Goal: Information Seeking & Learning: Check status

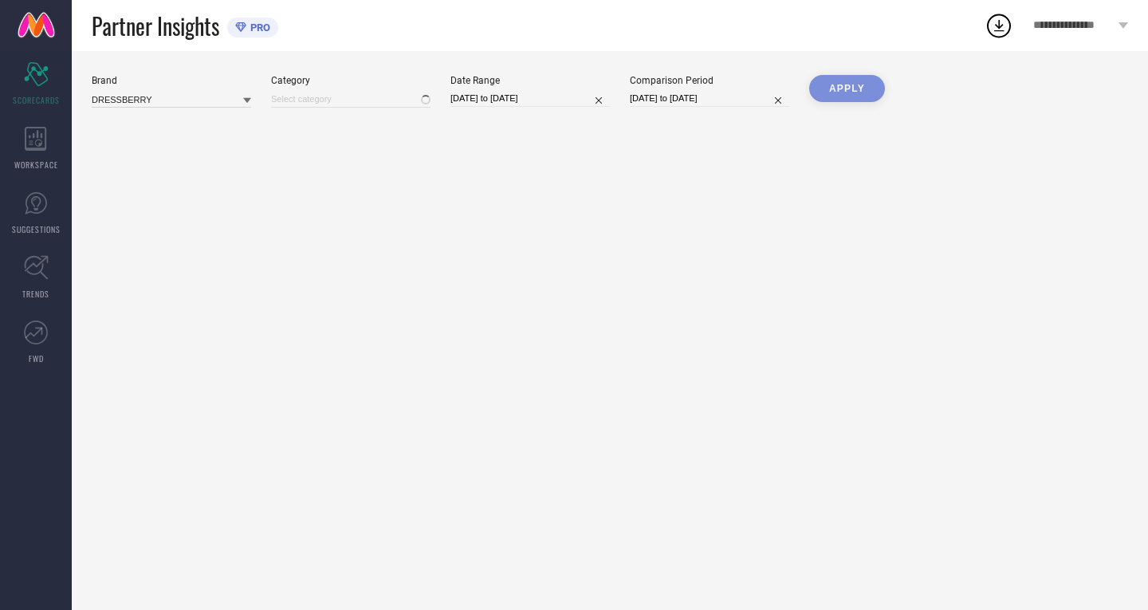
type input "All"
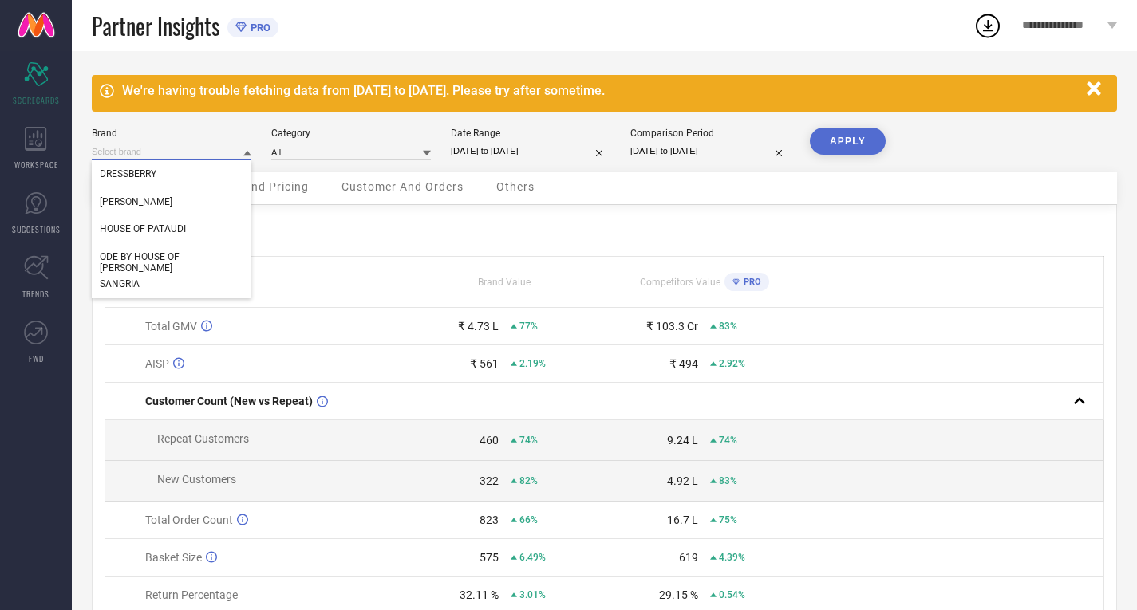
click at [175, 160] on input at bounding box center [172, 152] width 160 height 17
click at [148, 285] on div "SANGRIA" at bounding box center [172, 283] width 160 height 27
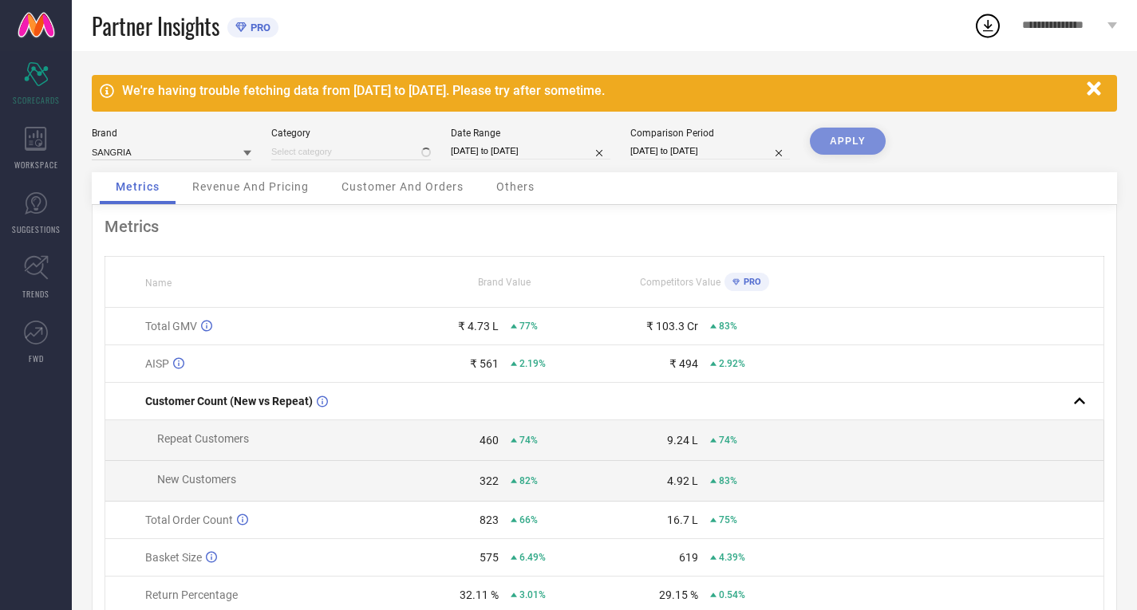
type input "All"
click at [335, 150] on input at bounding box center [351, 152] width 160 height 17
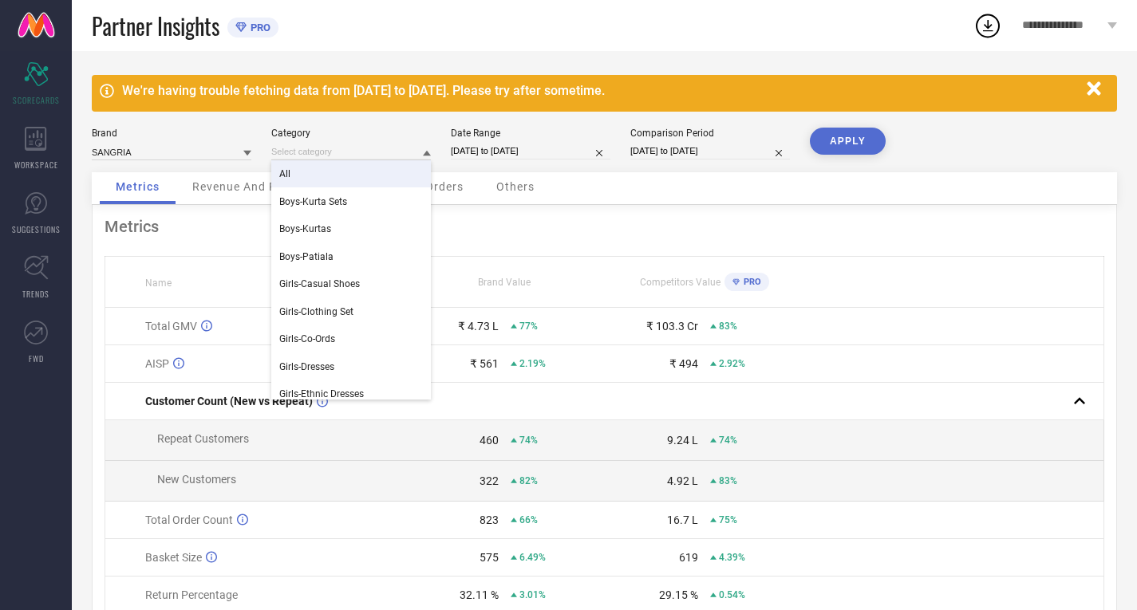
click at [305, 176] on div "All" at bounding box center [351, 173] width 160 height 27
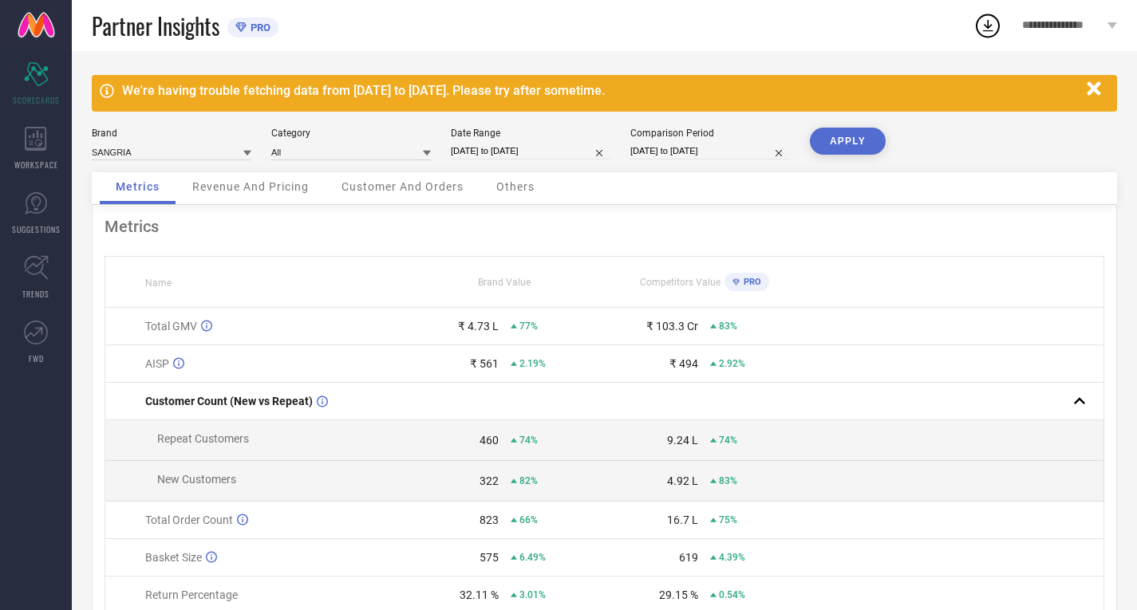
select select "5"
select select "2025"
select select "6"
select select "2025"
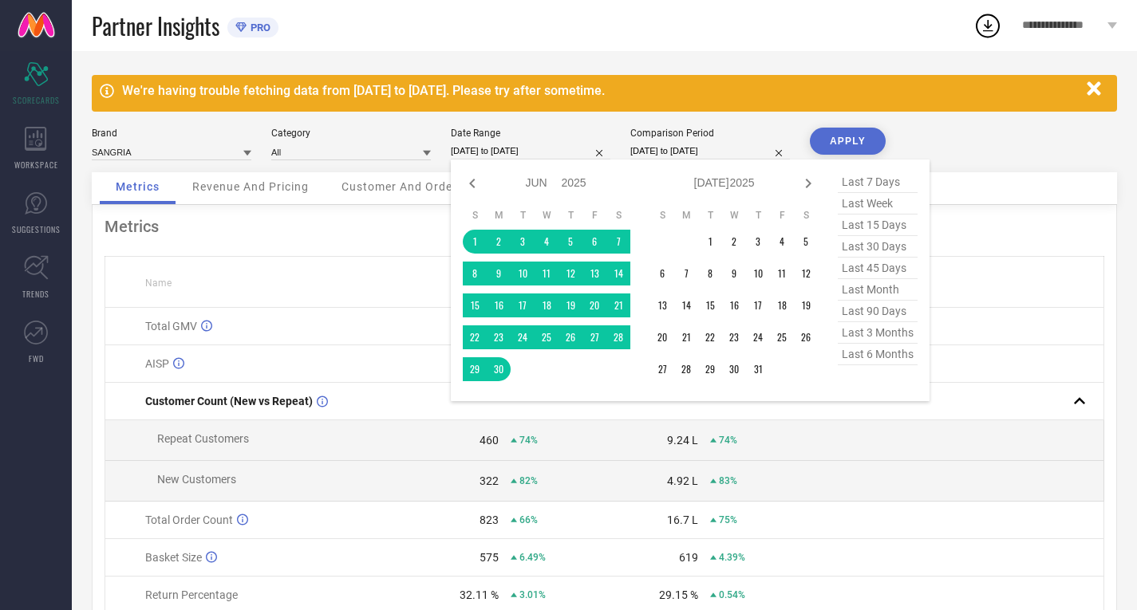
click at [467, 149] on input "[DATE] to [DATE]" at bounding box center [531, 151] width 160 height 17
click at [473, 188] on icon at bounding box center [472, 184] width 6 height 10
select select "4"
select select "2025"
select select "5"
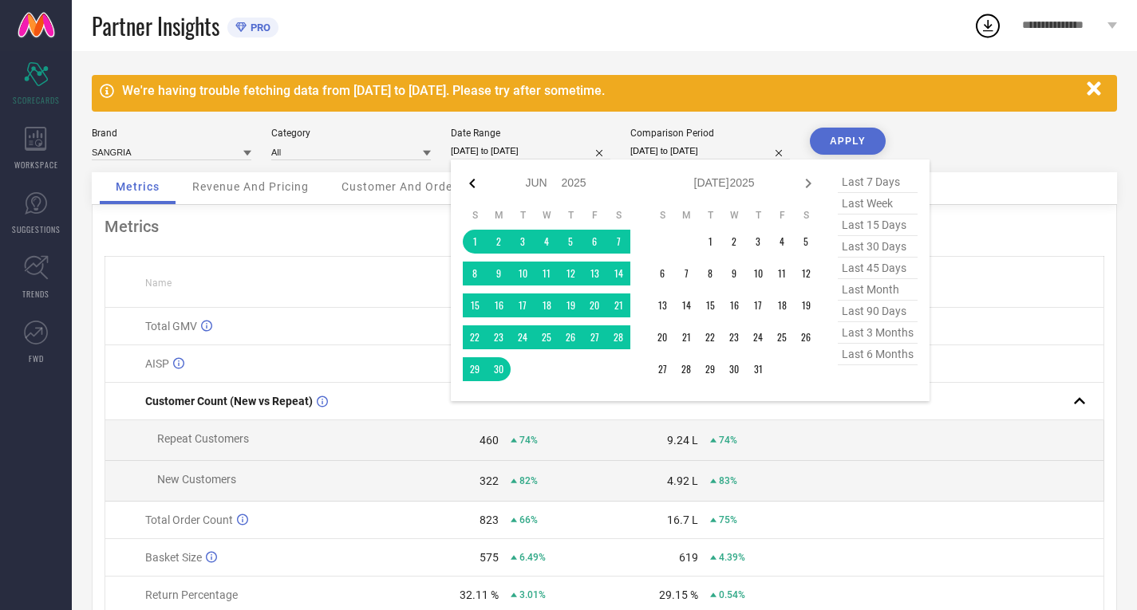
select select "2025"
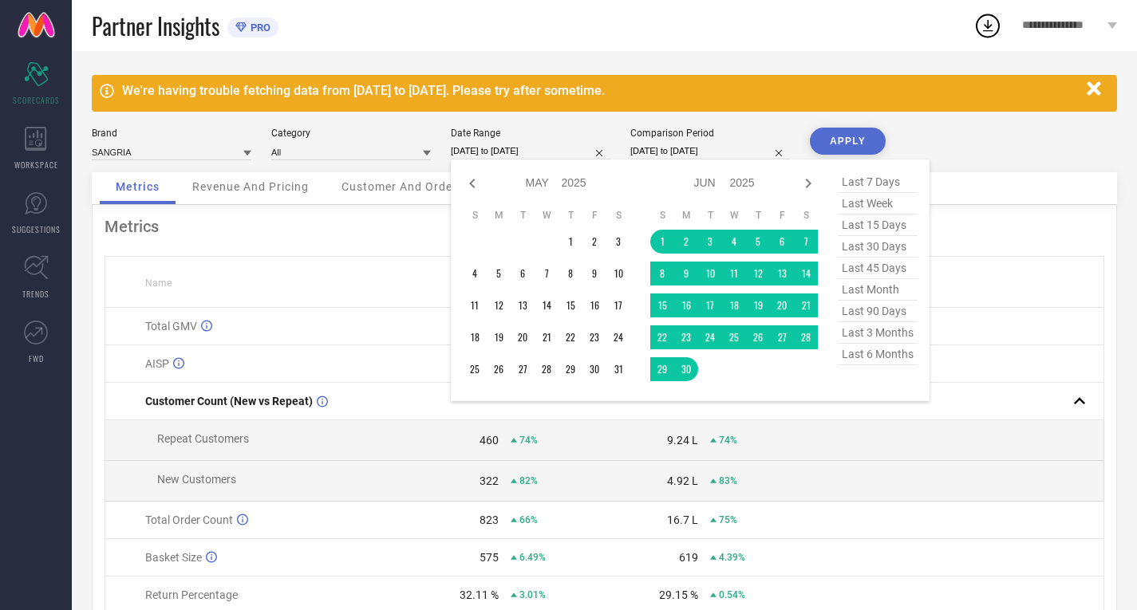
click at [473, 188] on icon at bounding box center [472, 184] width 6 height 10
select select "3"
select select "2025"
select select "4"
select select "2025"
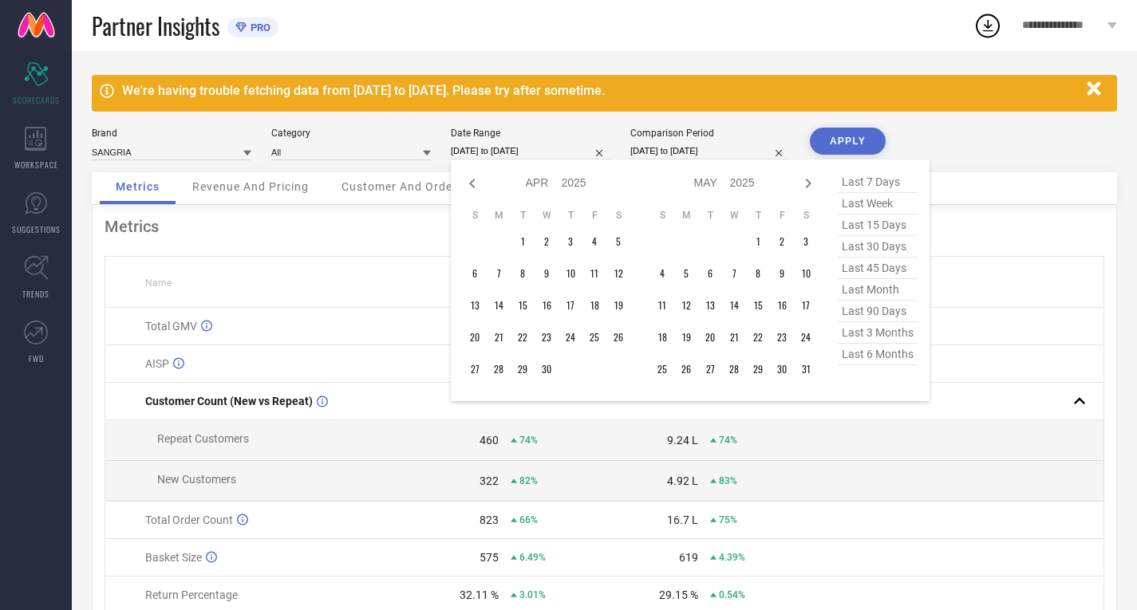
click at [473, 188] on icon at bounding box center [472, 184] width 6 height 10
select select "2025"
select select "1"
select select "2025"
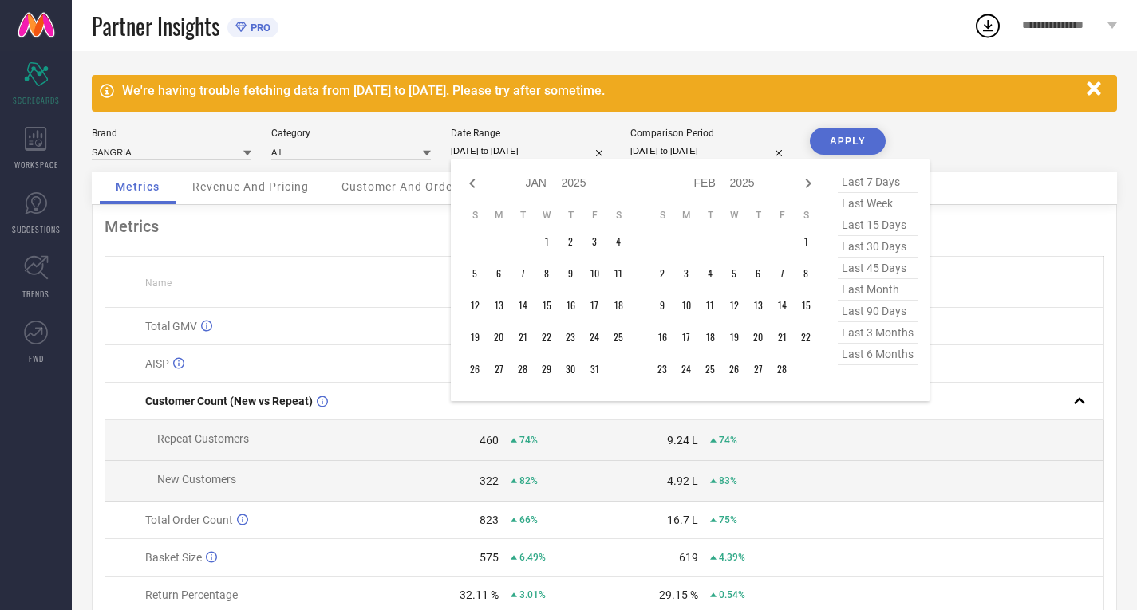
click at [473, 188] on icon at bounding box center [472, 184] width 6 height 10
select select "11"
select select "2024"
select select "2025"
click at [473, 188] on icon at bounding box center [472, 184] width 6 height 10
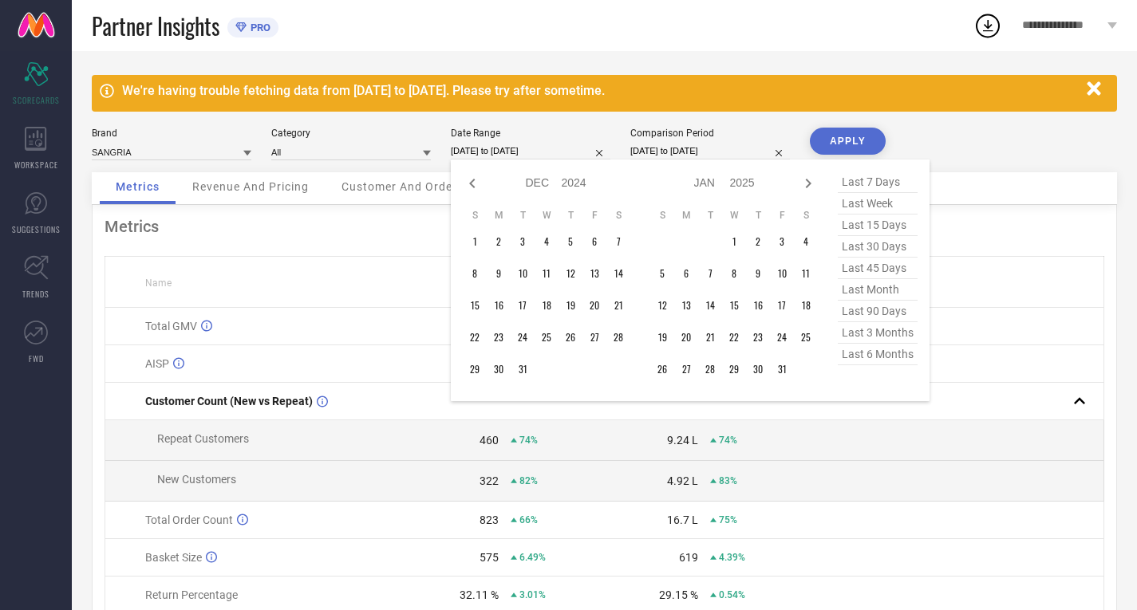
select select "9"
select select "2024"
select select "10"
select select "2024"
click at [473, 188] on icon at bounding box center [472, 184] width 6 height 10
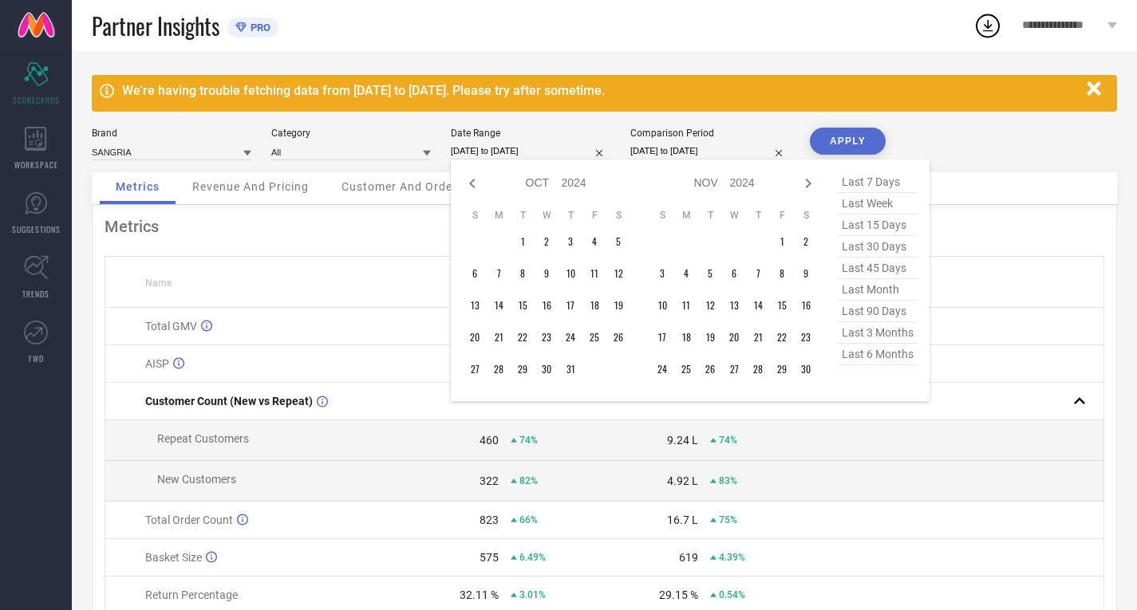
select select "8"
select select "2024"
select select "9"
select select "2024"
click at [473, 188] on icon at bounding box center [472, 184] width 6 height 10
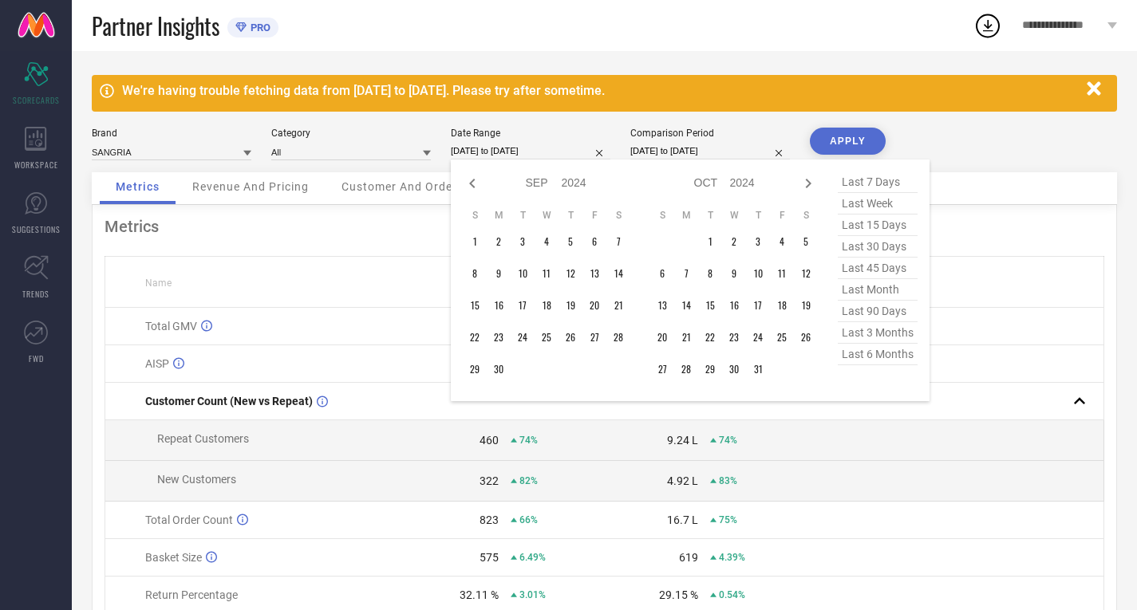
select select "7"
select select "2024"
select select "8"
select select "2024"
click at [572, 242] on td "1" at bounding box center [570, 242] width 24 height 24
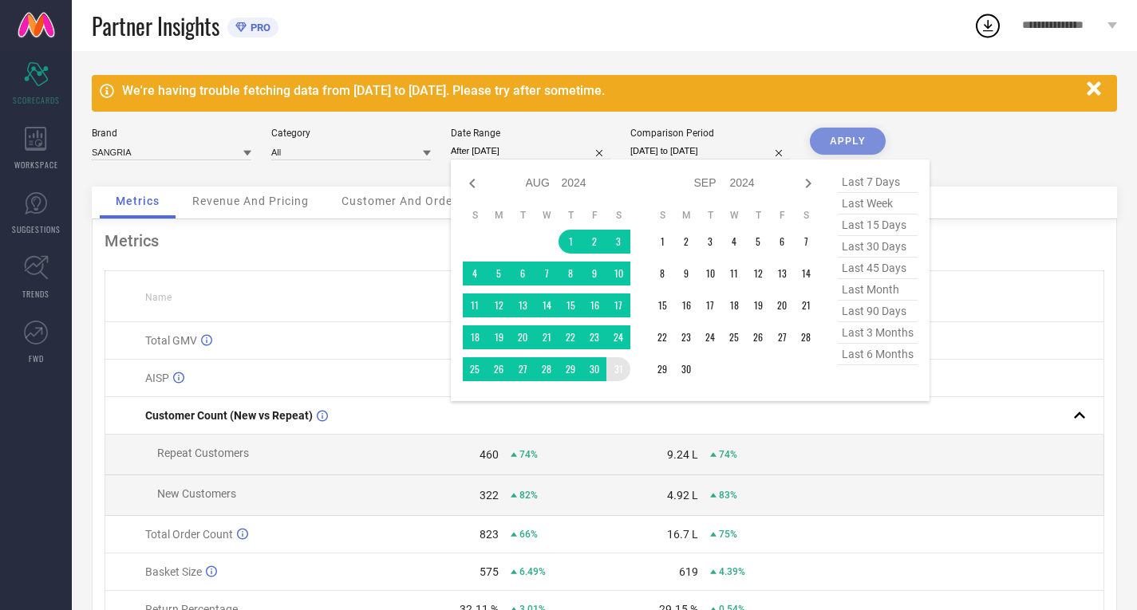
type input "[DATE] to [DATE]"
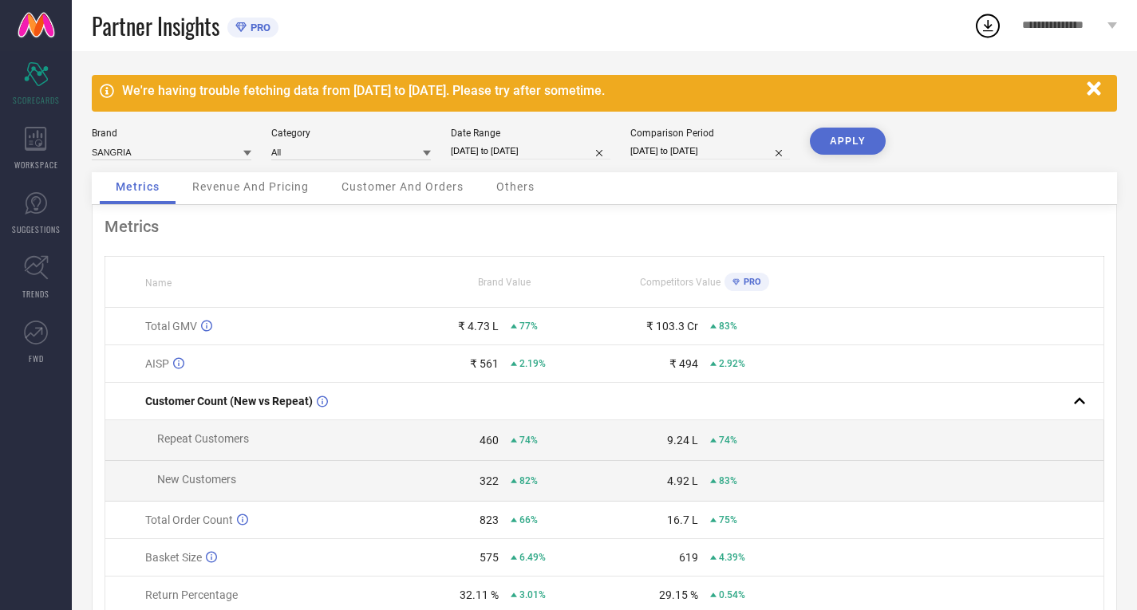
click at [857, 130] on button "APPLY" at bounding box center [848, 141] width 76 height 27
click at [474, 325] on div "₹ 65.25 L" at bounding box center [474, 326] width 47 height 13
select select "5"
select select "2025"
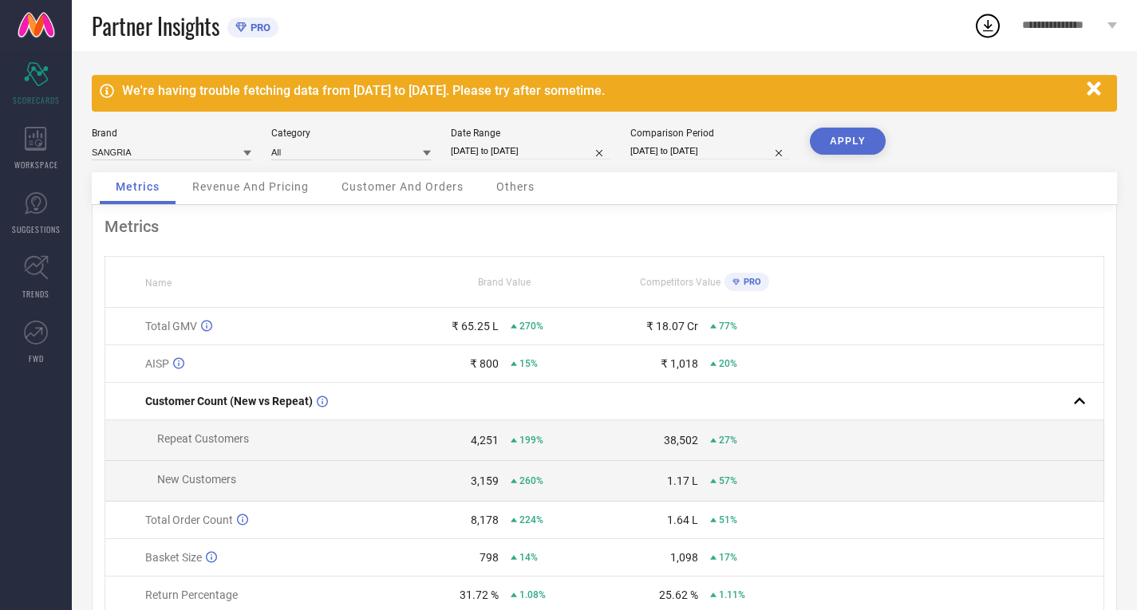
select select "6"
select select "2025"
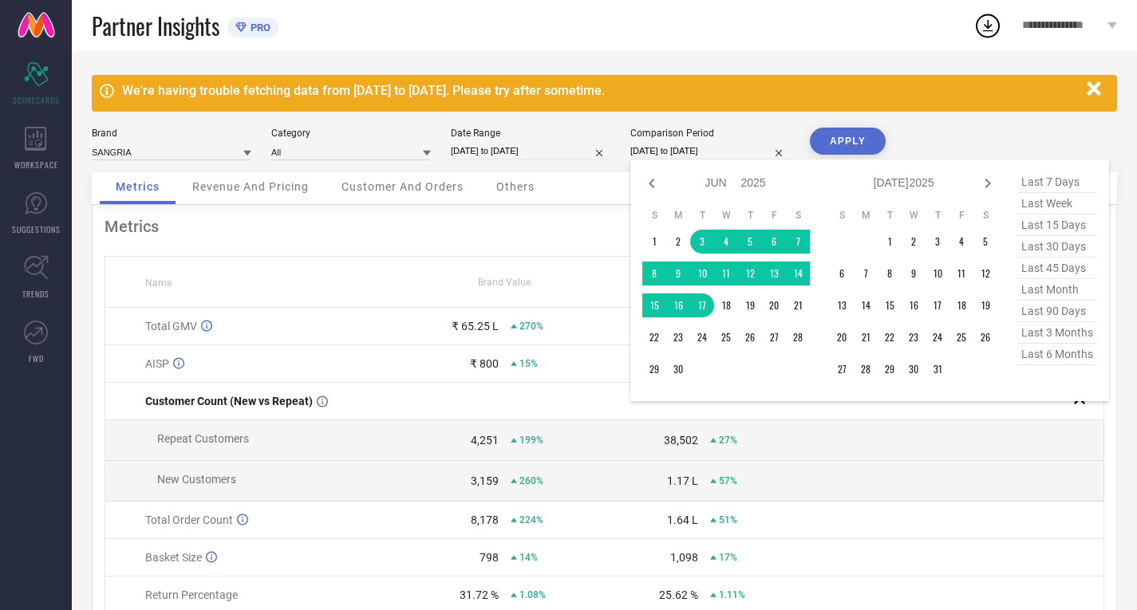
click at [640, 148] on input "[DATE] to [DATE]" at bounding box center [710, 151] width 160 height 17
click at [990, 183] on icon at bounding box center [988, 184] width 6 height 10
select select "6"
select select "2025"
select select "7"
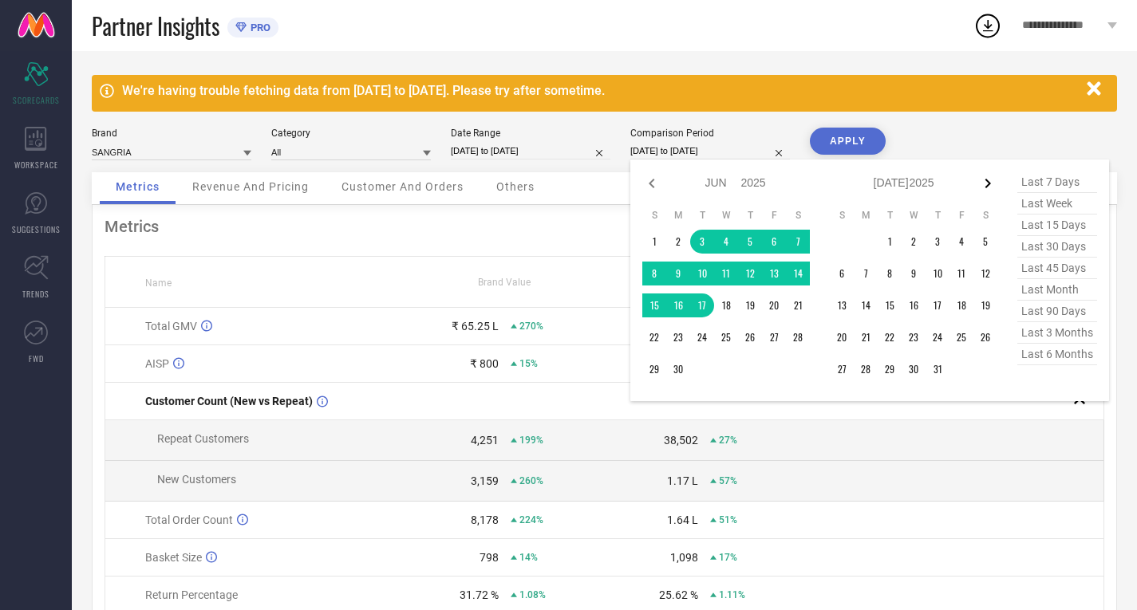
select select "2025"
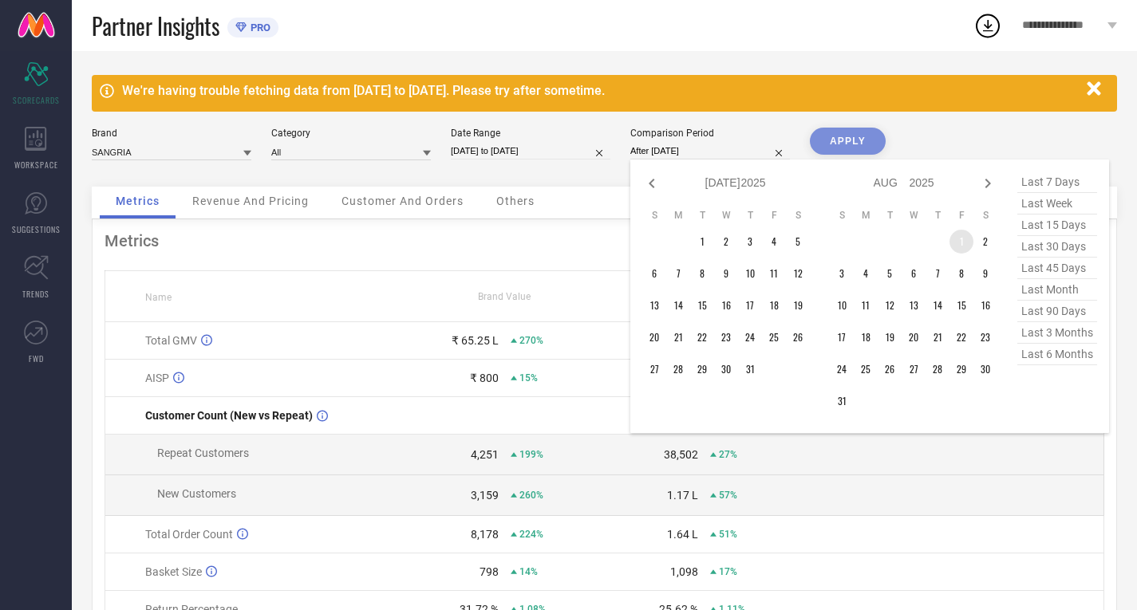
click at [957, 243] on td "1" at bounding box center [961, 242] width 24 height 24
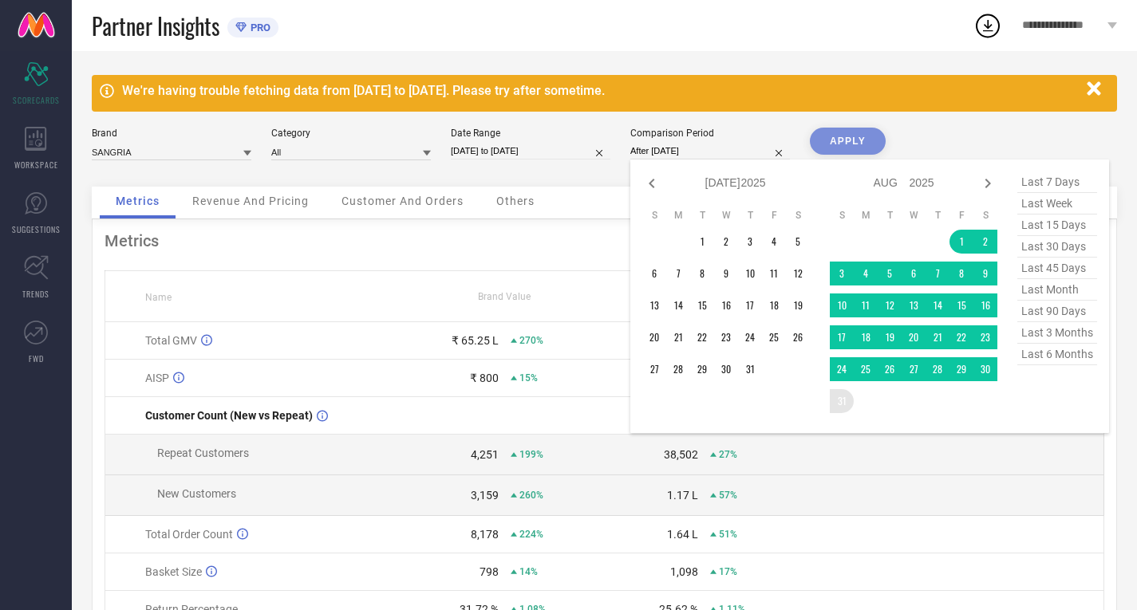
type input "[DATE] to [DATE]"
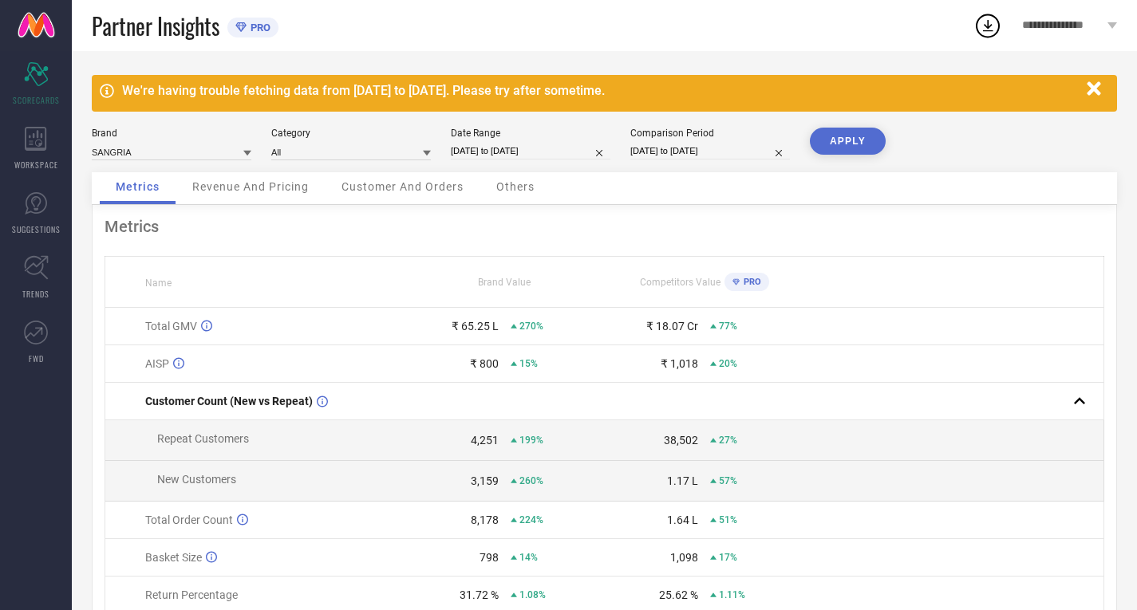
click at [846, 146] on button "APPLY" at bounding box center [848, 141] width 76 height 27
click at [479, 333] on div "₹ 65.25 L" at bounding box center [474, 326] width 47 height 13
click at [820, 227] on div "Metrics" at bounding box center [603, 226] width 999 height 19
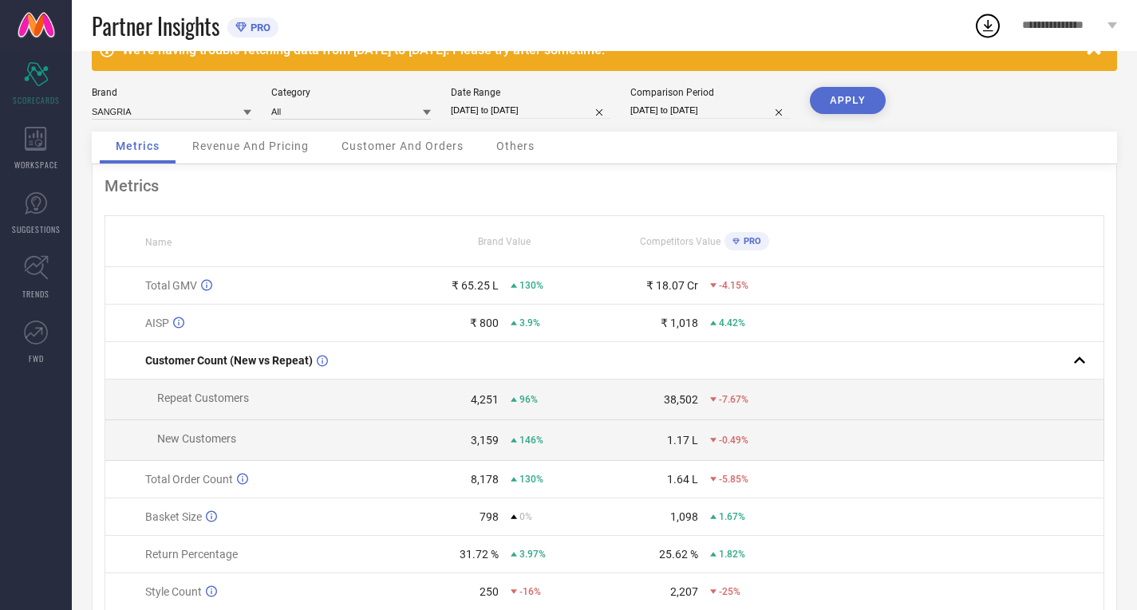
scroll to position [45, 0]
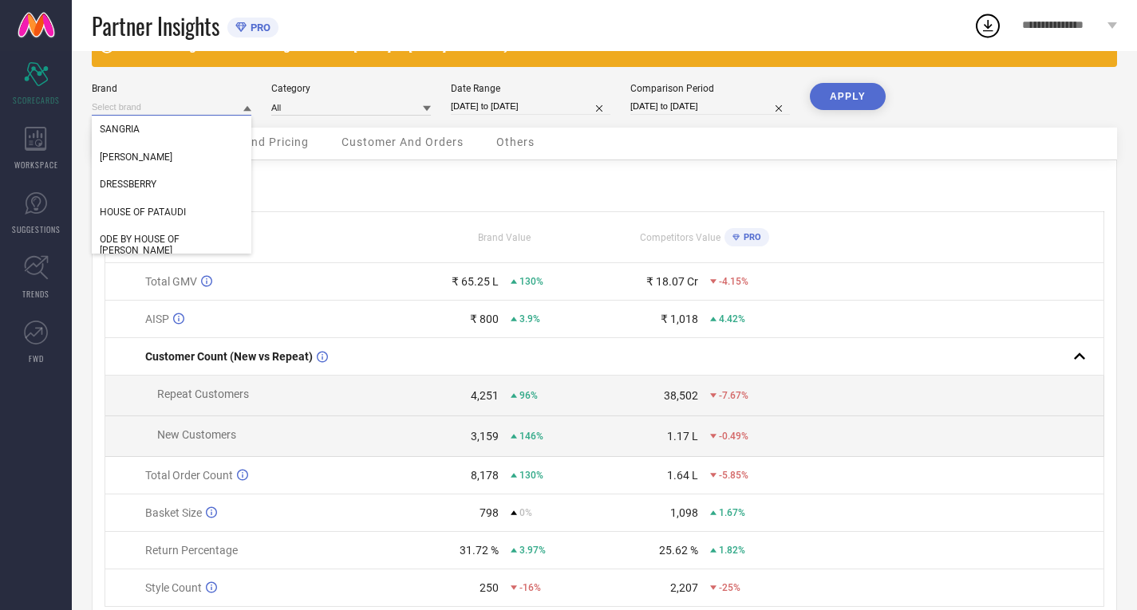
click at [203, 105] on input at bounding box center [172, 107] width 160 height 17
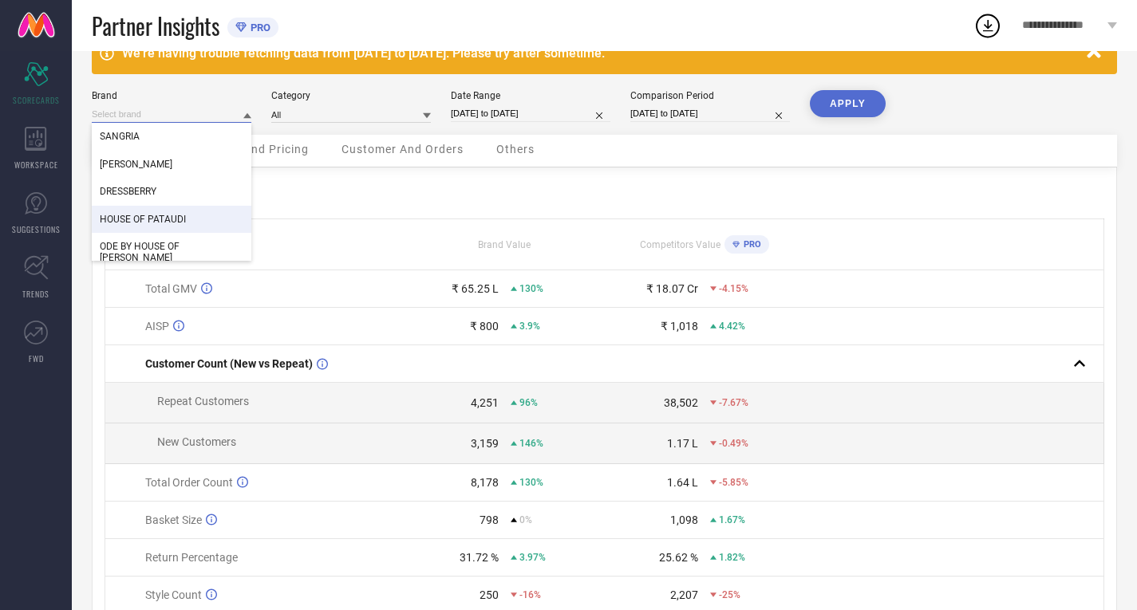
scroll to position [0, 0]
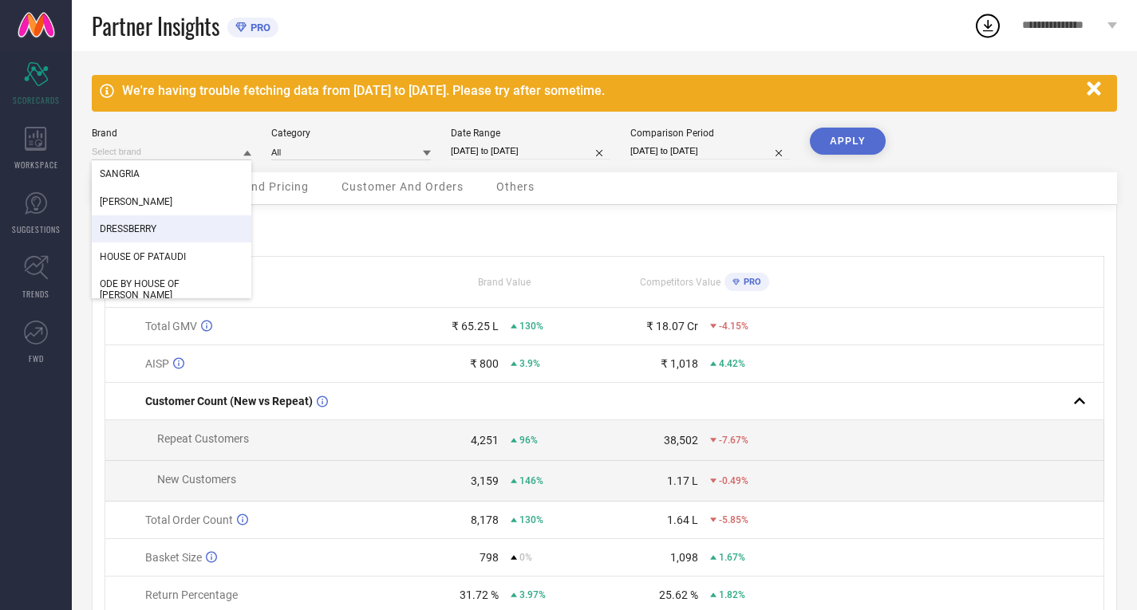
click at [375, 240] on div "Metrics Name Brand Value Competitors Value PRO Total GMV ₹ 65.25 L 130% ₹ 18.07…" at bounding box center [604, 448] width 1025 height 487
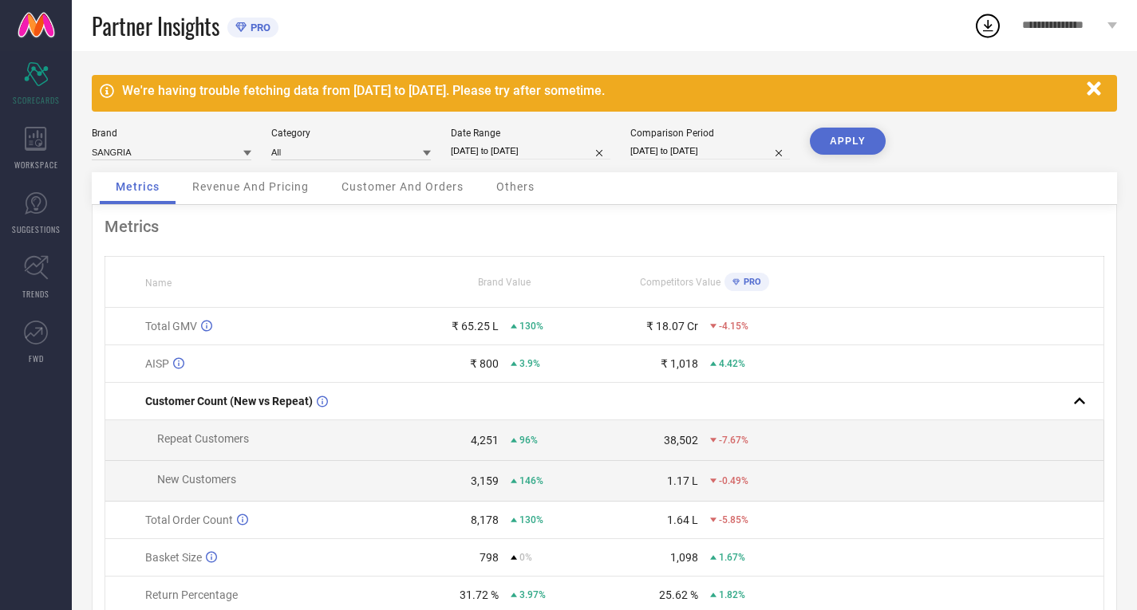
click at [511, 147] on input "[DATE] to [DATE]" at bounding box center [531, 151] width 160 height 17
select select "7"
select select "2024"
select select "8"
select select "2024"
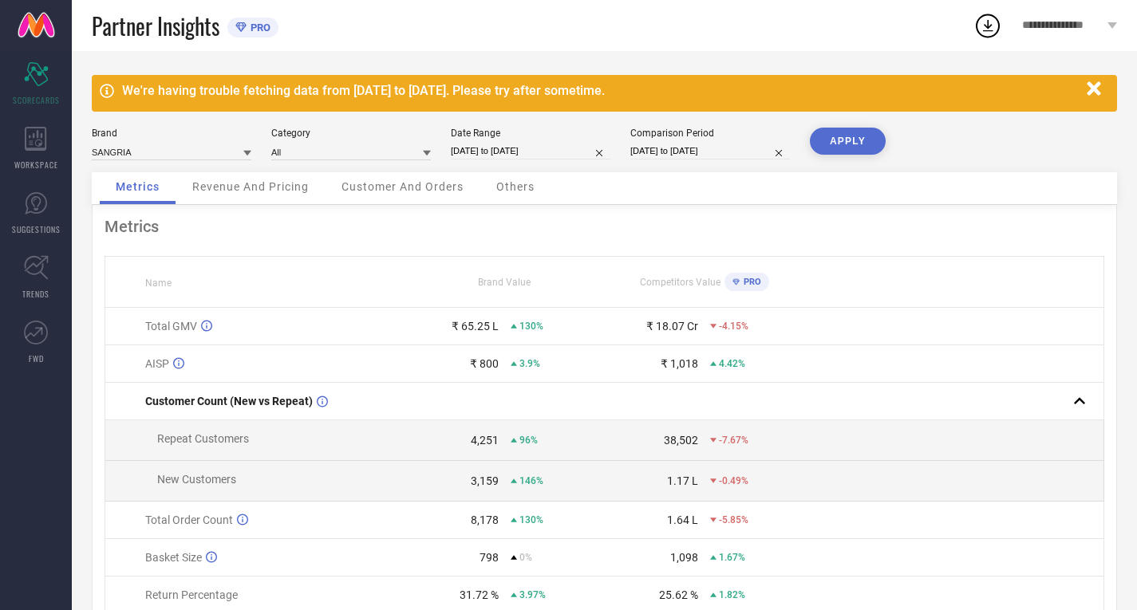
click at [353, 219] on div "Metrics" at bounding box center [603, 226] width 999 height 19
click at [26, 144] on icon at bounding box center [36, 139] width 22 height 24
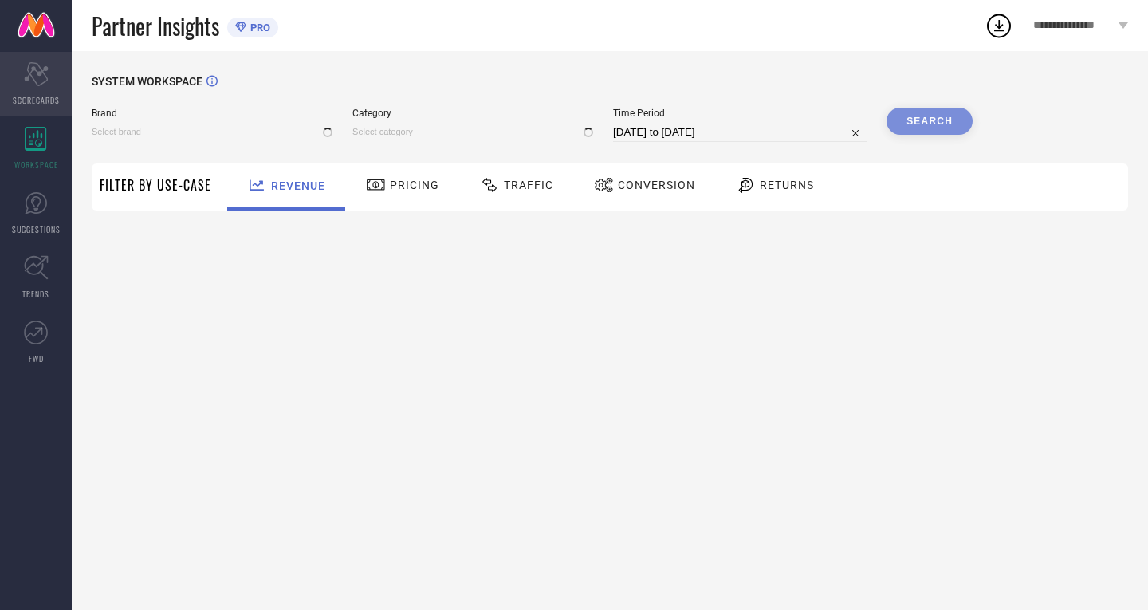
click at [38, 66] on icon at bounding box center [36, 74] width 24 height 24
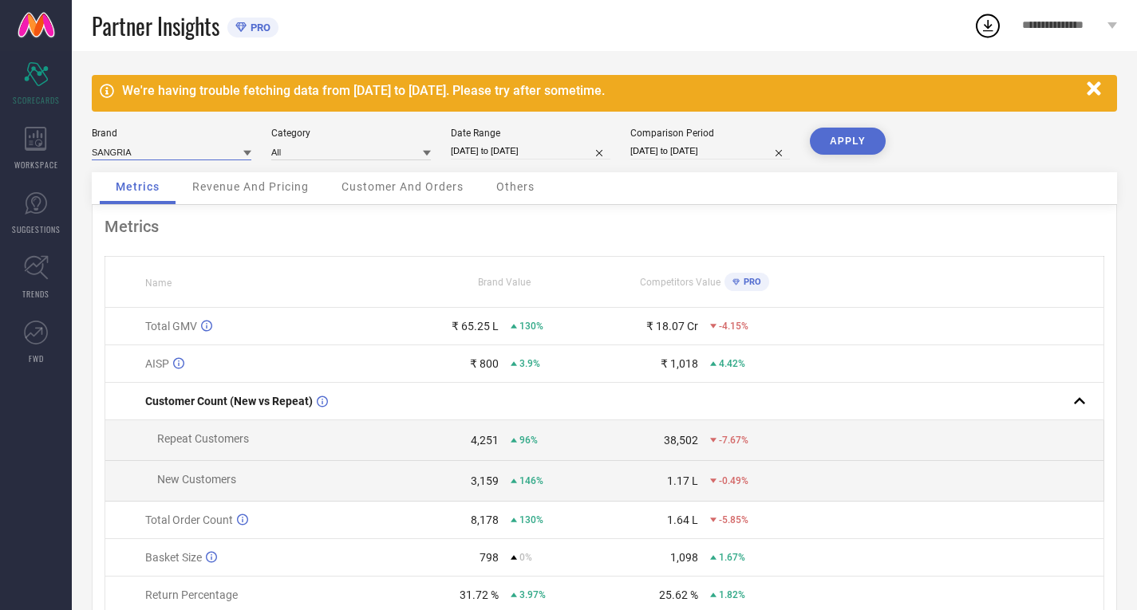
click at [207, 153] on input at bounding box center [172, 152] width 160 height 17
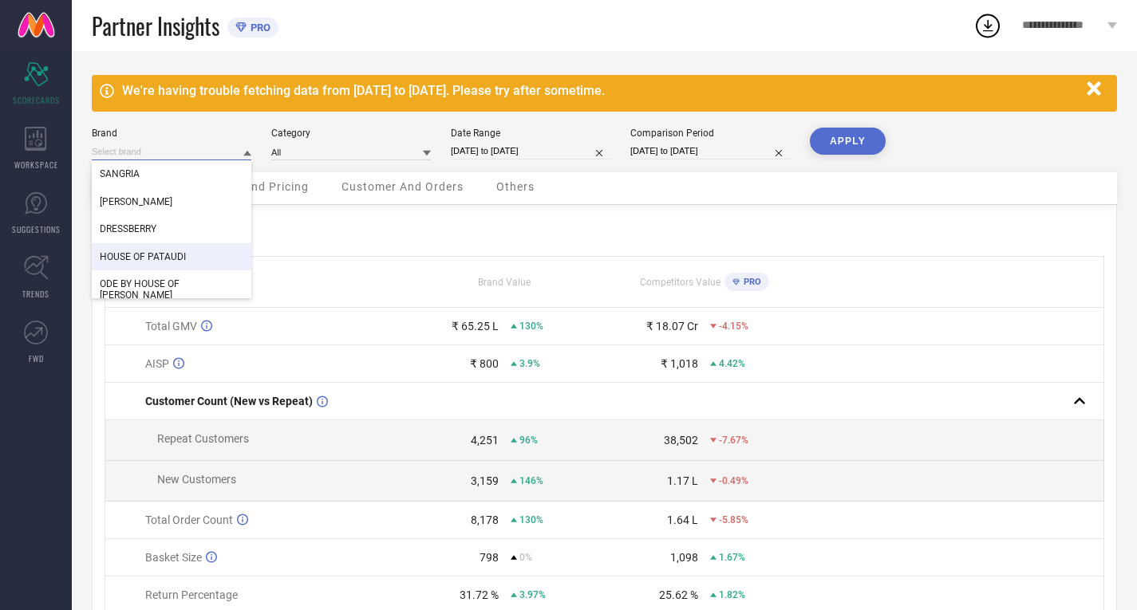
scroll to position [96, 0]
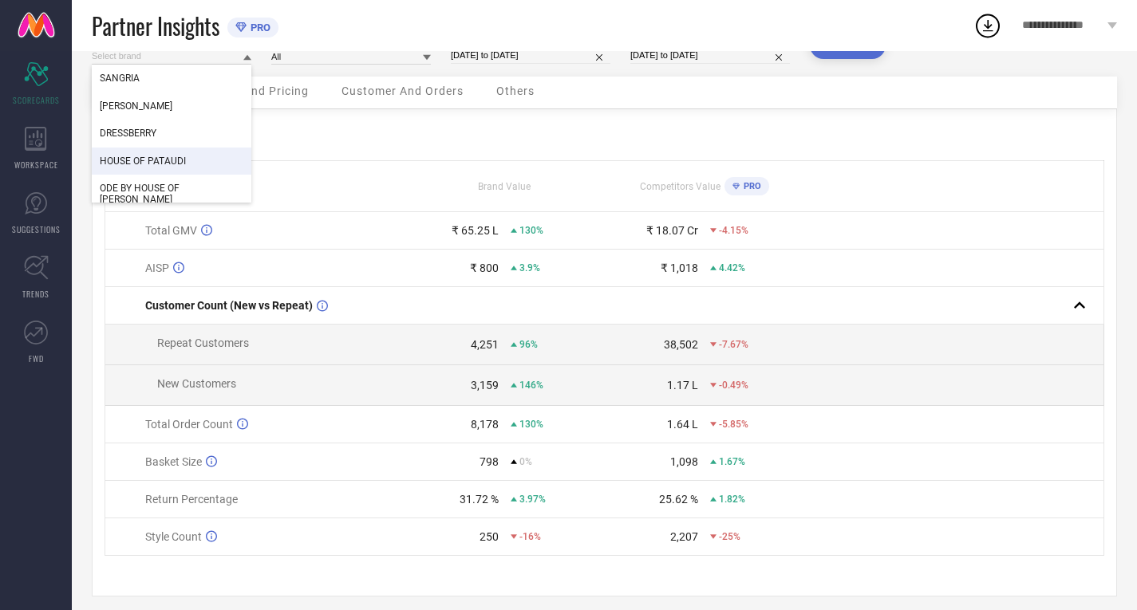
click at [463, 131] on div "Metrics" at bounding box center [603, 130] width 999 height 19
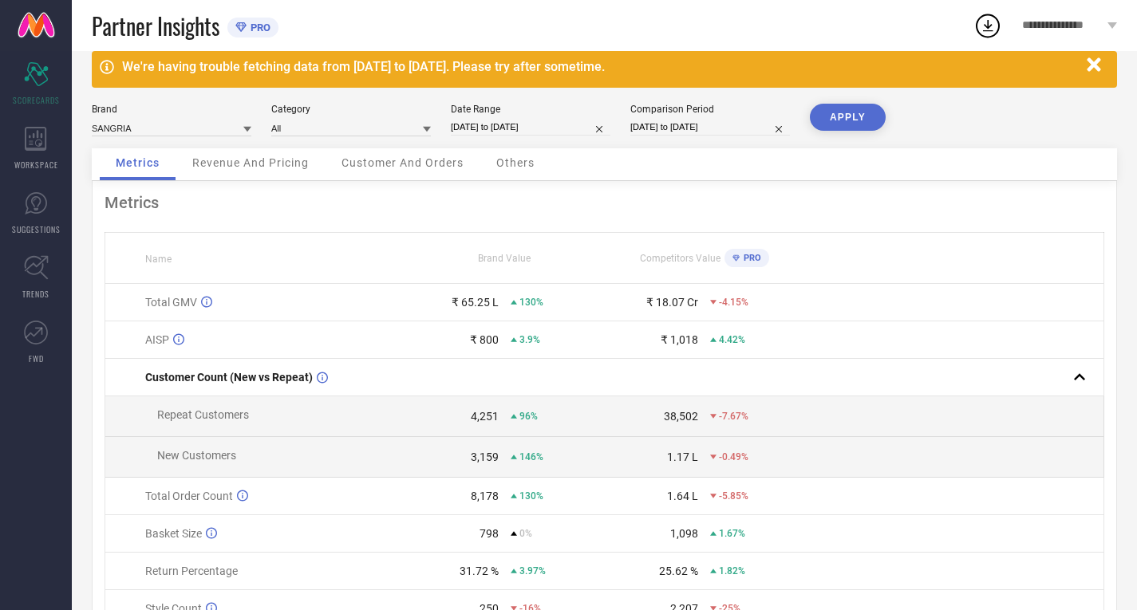
scroll to position [6, 0]
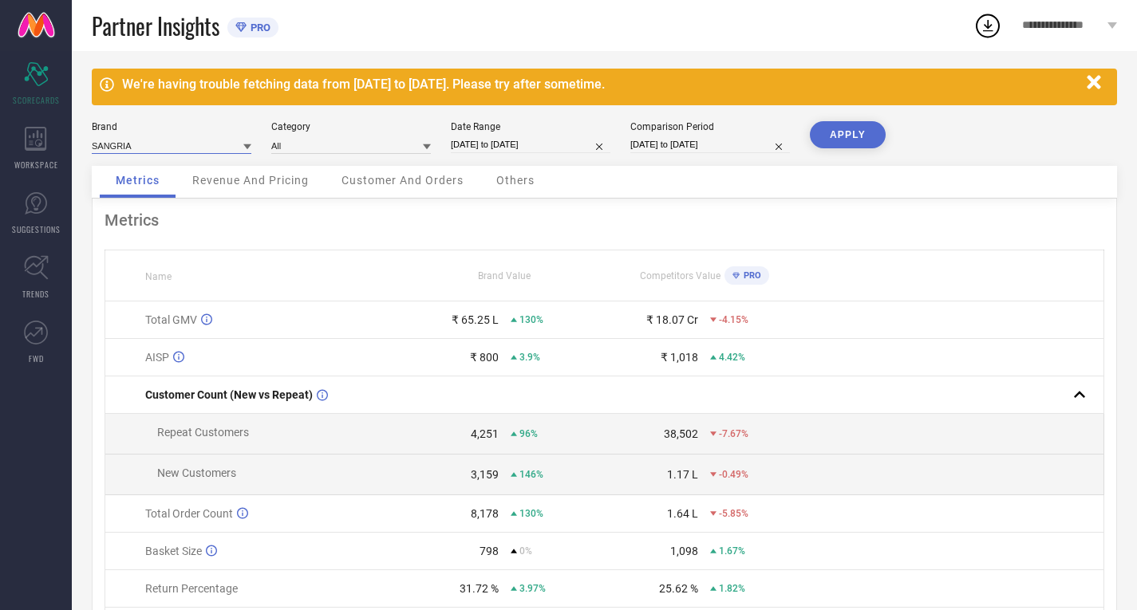
click at [216, 141] on input at bounding box center [172, 145] width 160 height 17
click at [164, 175] on div "SANGRIA" at bounding box center [172, 167] width 160 height 27
click at [538, 124] on div "Date Range" at bounding box center [531, 126] width 160 height 11
click at [518, 148] on input "[DATE] to [DATE]" at bounding box center [531, 144] width 160 height 17
select select "7"
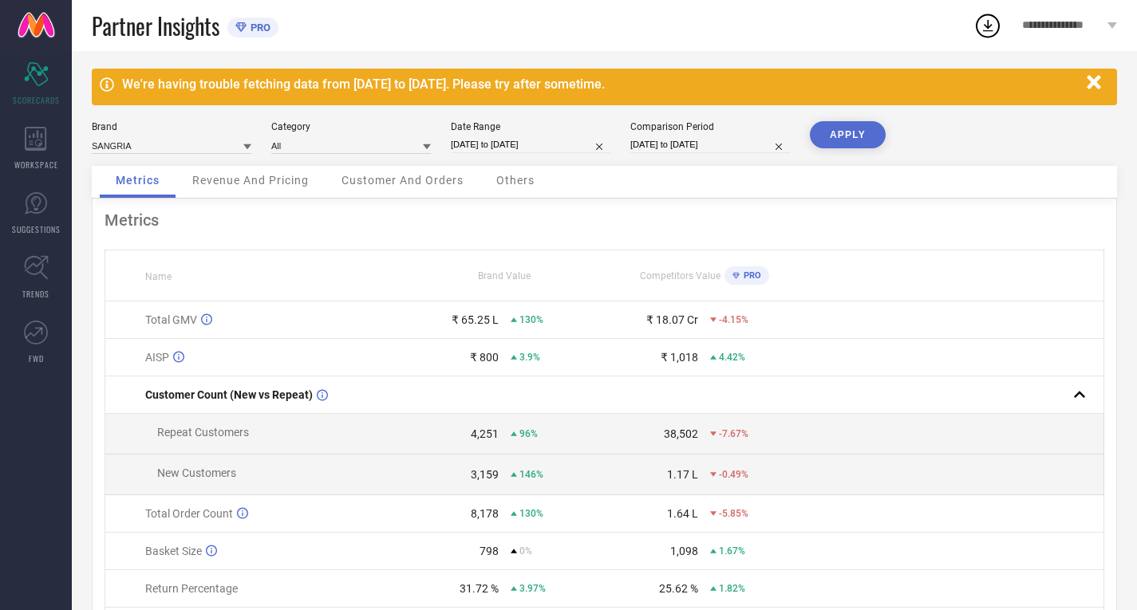
select select "2024"
select select "8"
select select "2024"
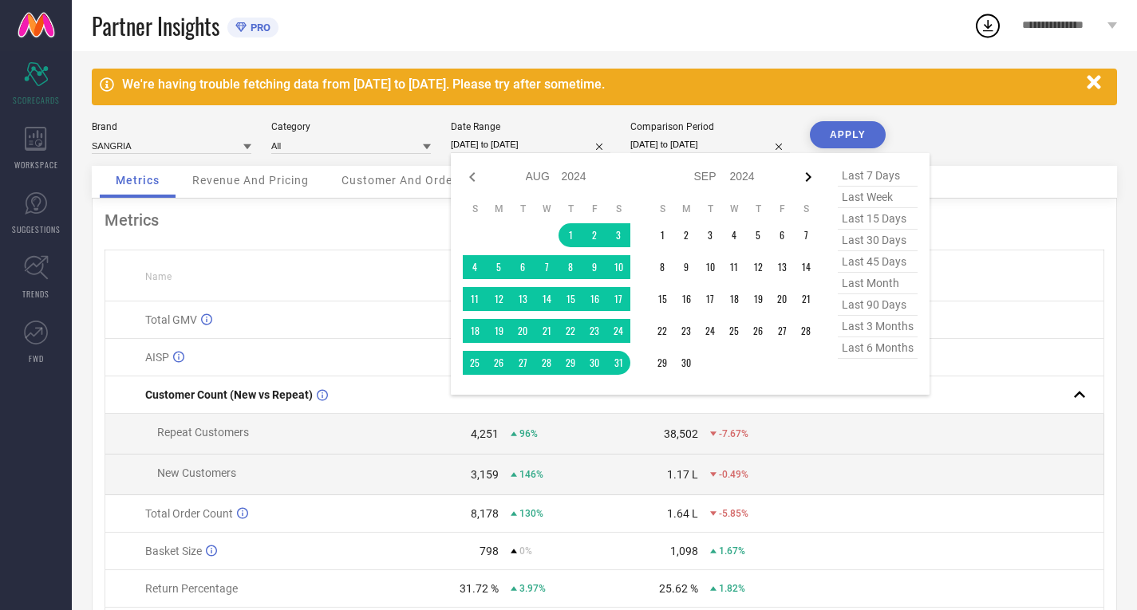
click at [806, 178] on icon at bounding box center [807, 176] width 19 height 19
select select "9"
select select "2024"
select select "10"
select select "2024"
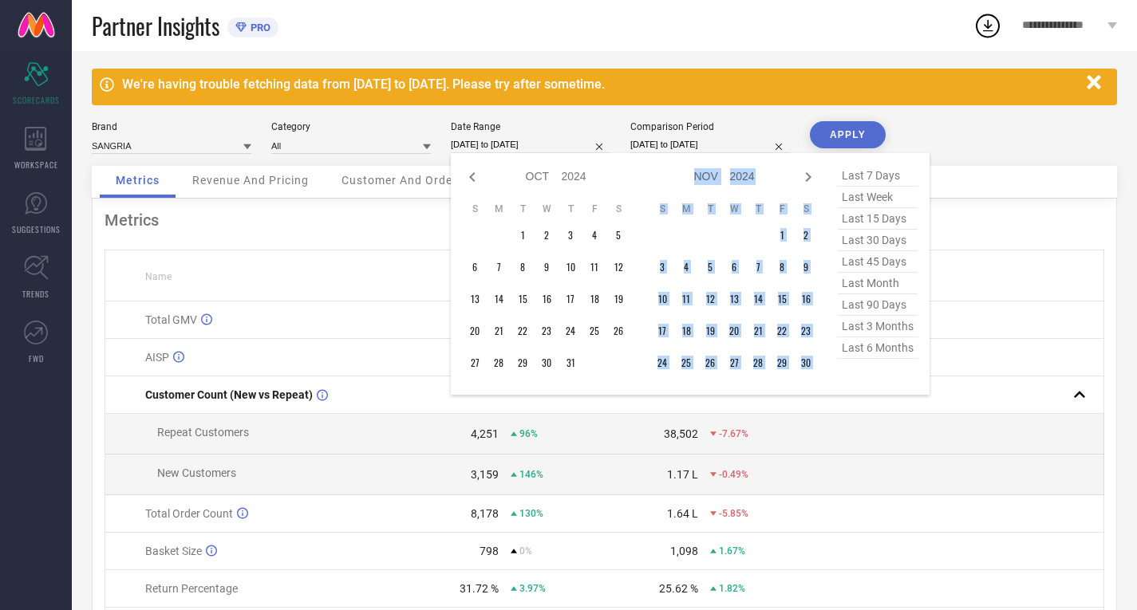
click at [806, 178] on icon at bounding box center [807, 176] width 19 height 19
select select "10"
select select "2024"
select select "11"
select select "2024"
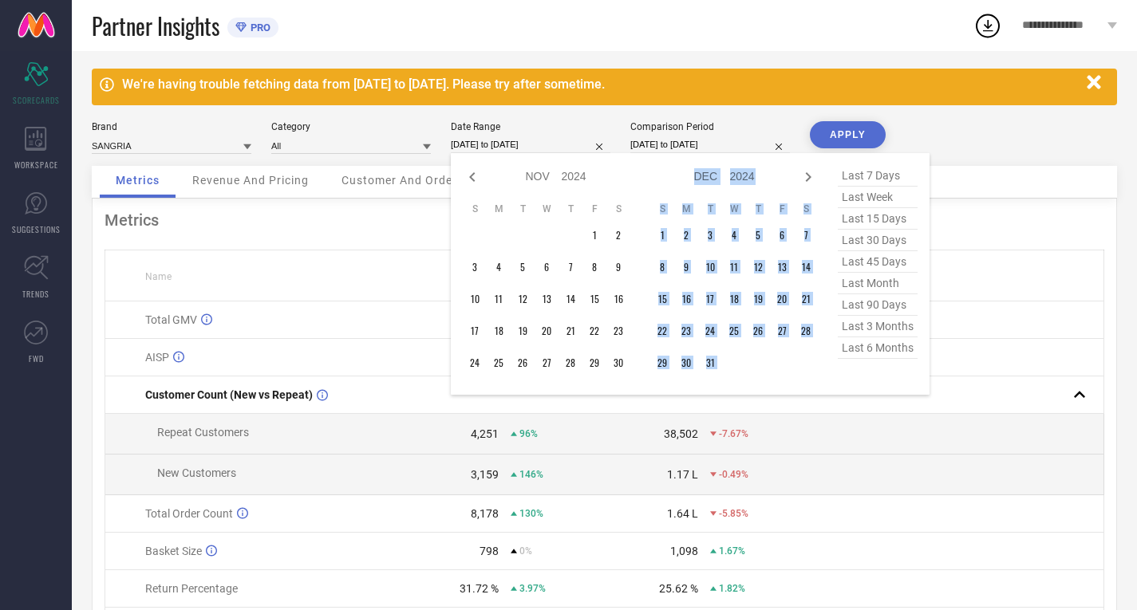
click at [806, 178] on icon at bounding box center [807, 176] width 19 height 19
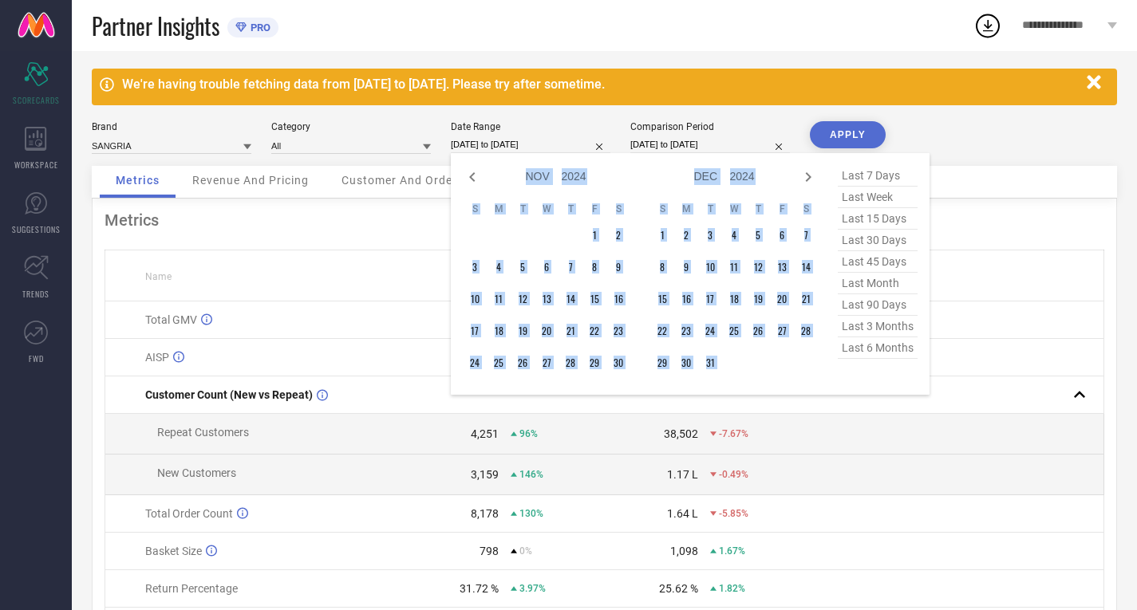
select select "2025"
select select "1"
select select "2025"
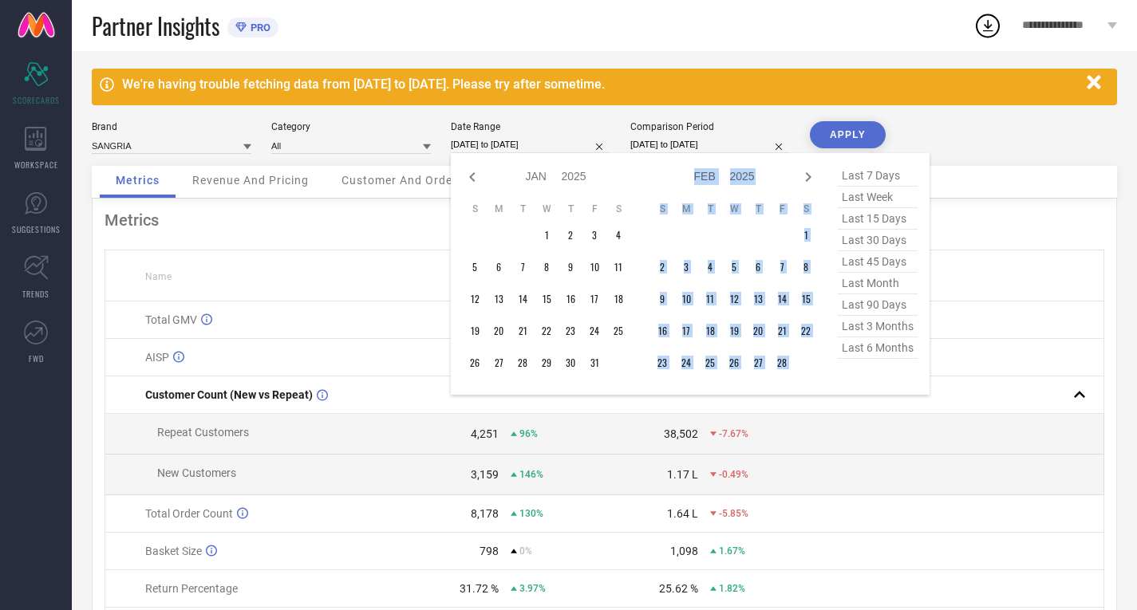
click at [806, 178] on icon at bounding box center [807, 176] width 19 height 19
select select "1"
select select "2025"
select select "2"
select select "2025"
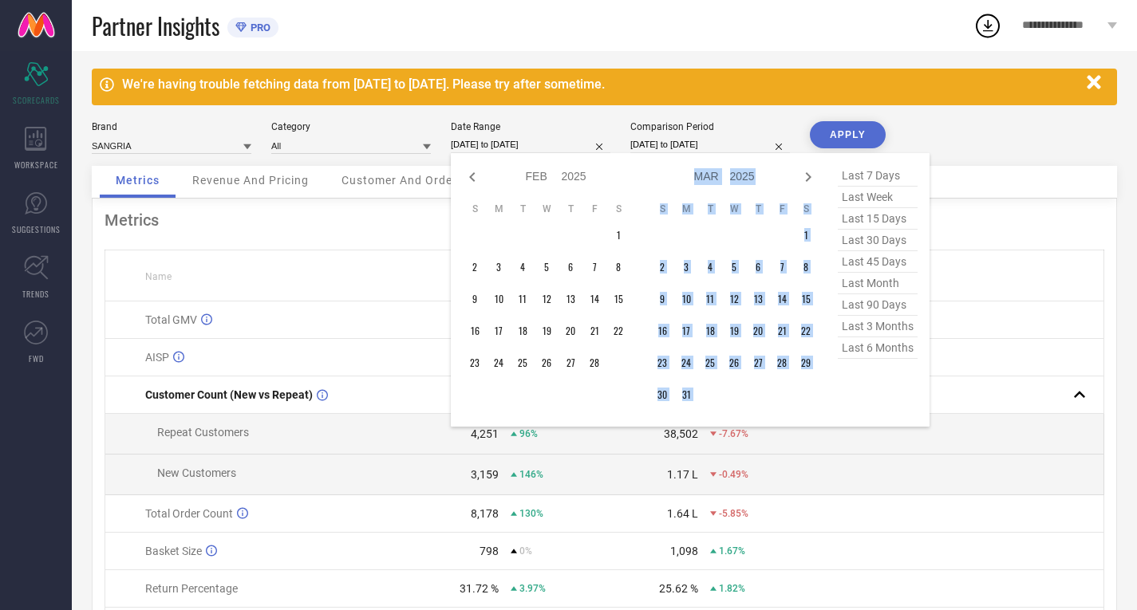
click at [806, 178] on icon at bounding box center [807, 176] width 19 height 19
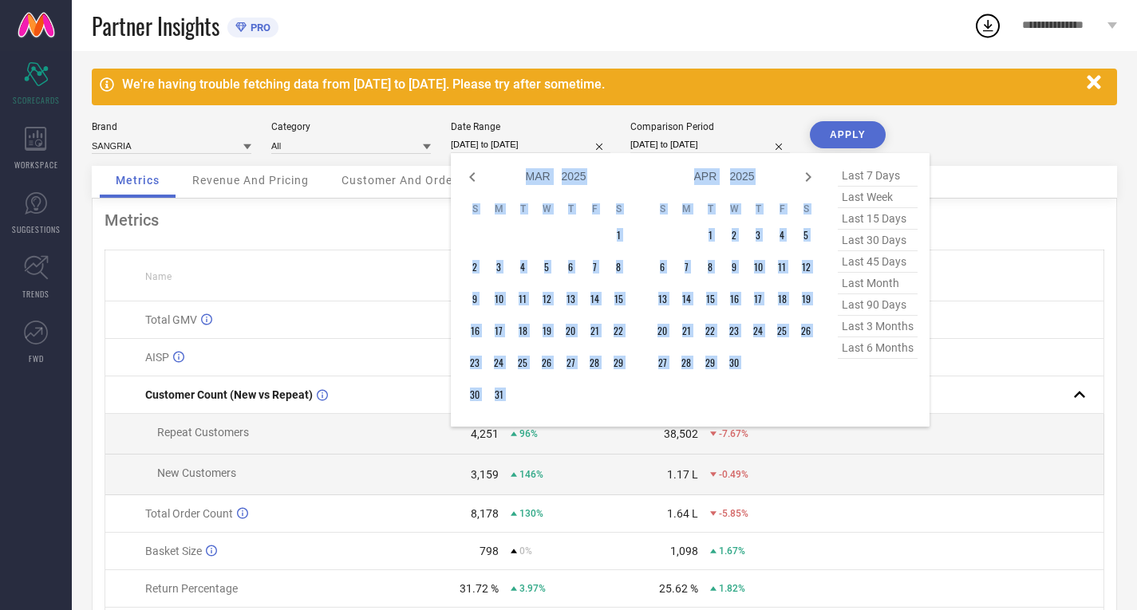
click at [806, 178] on icon at bounding box center [807, 176] width 19 height 19
select select "3"
select select "2025"
select select "4"
select select "2025"
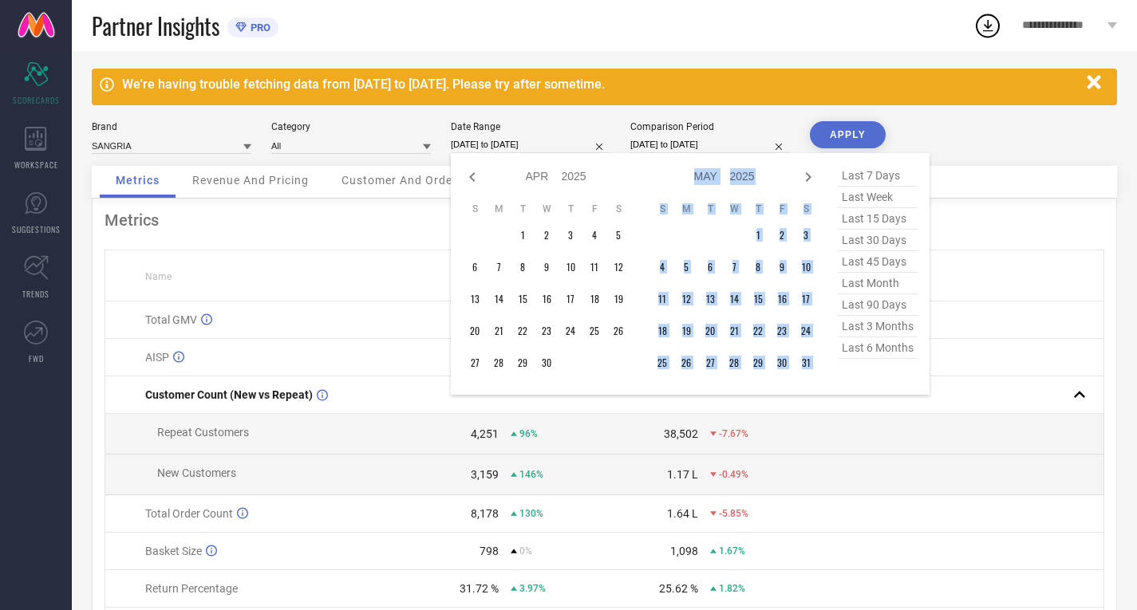
click at [806, 178] on icon at bounding box center [807, 176] width 19 height 19
select select "4"
select select "2025"
select select "5"
select select "2025"
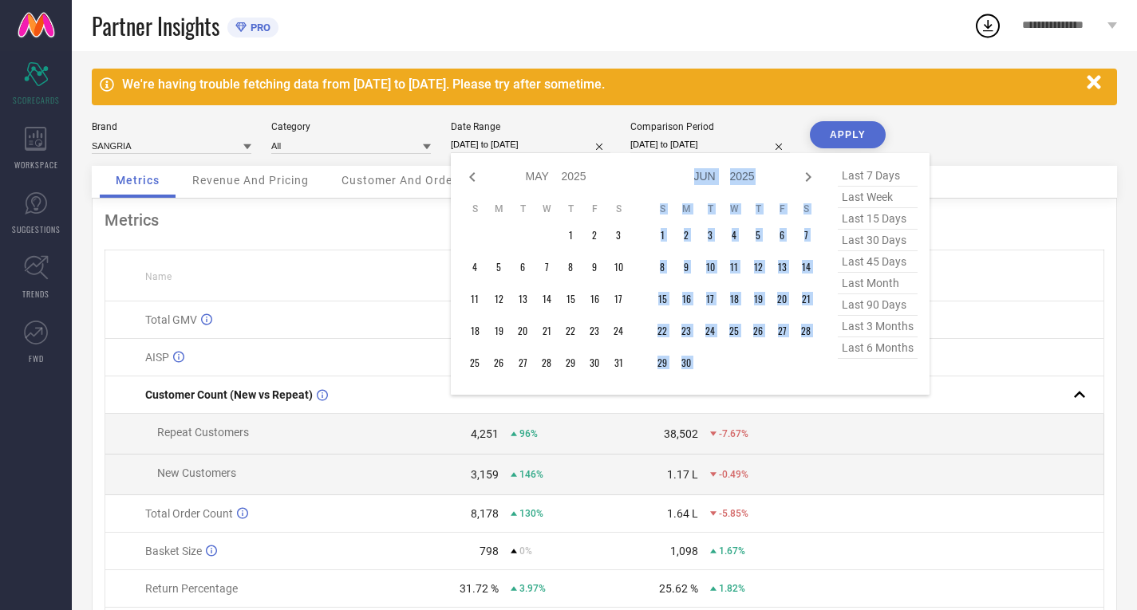
click at [806, 178] on icon at bounding box center [807, 176] width 19 height 19
select select "5"
select select "2025"
select select "6"
select select "2025"
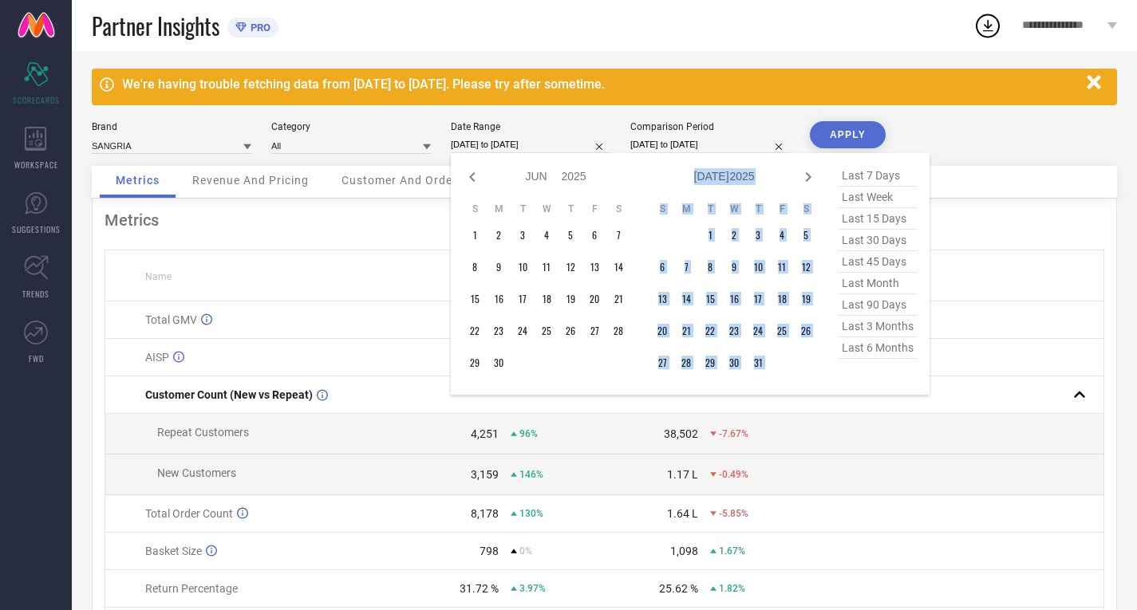
click at [806, 178] on icon at bounding box center [807, 176] width 19 height 19
select select "6"
select select "2025"
select select "7"
select select "2025"
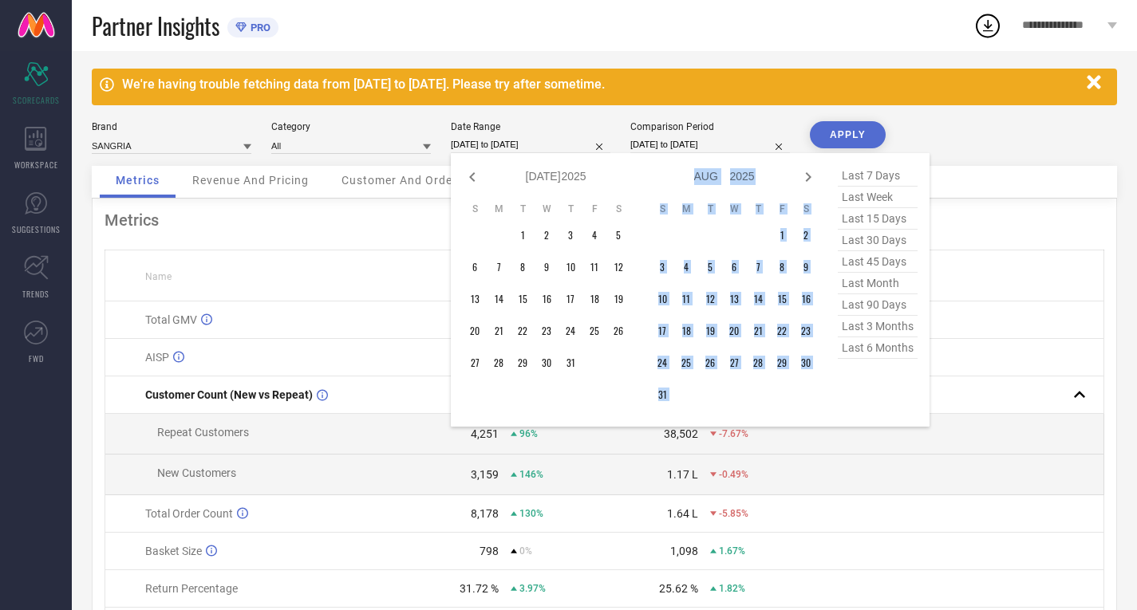
click at [806, 178] on icon at bounding box center [807, 176] width 19 height 19
select select "7"
select select "2025"
select select "8"
select select "2025"
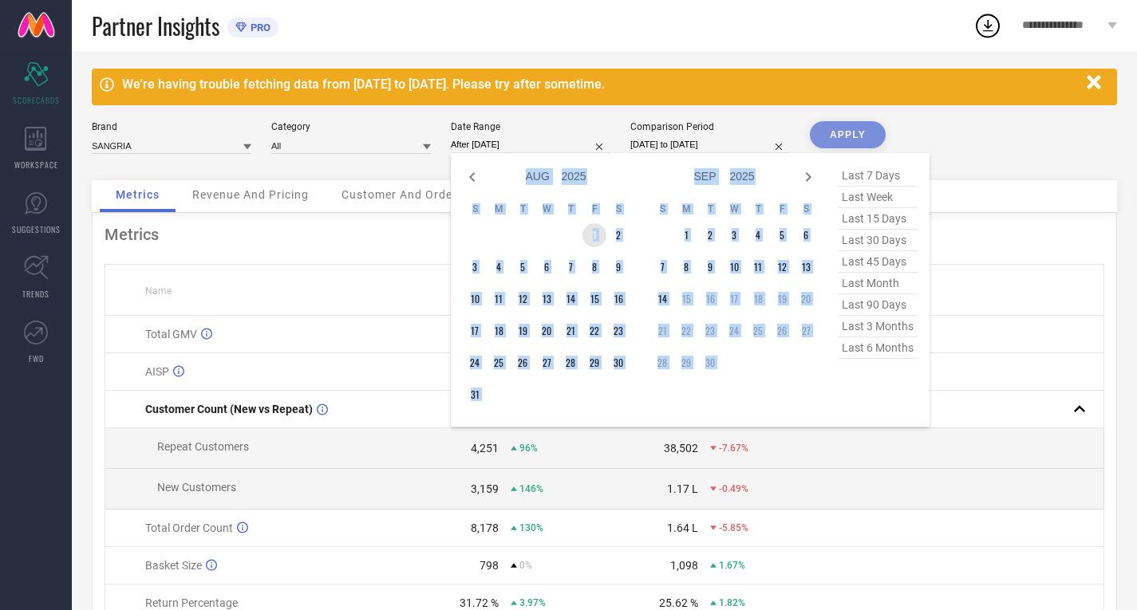
click at [592, 233] on td "1" at bounding box center [594, 235] width 24 height 24
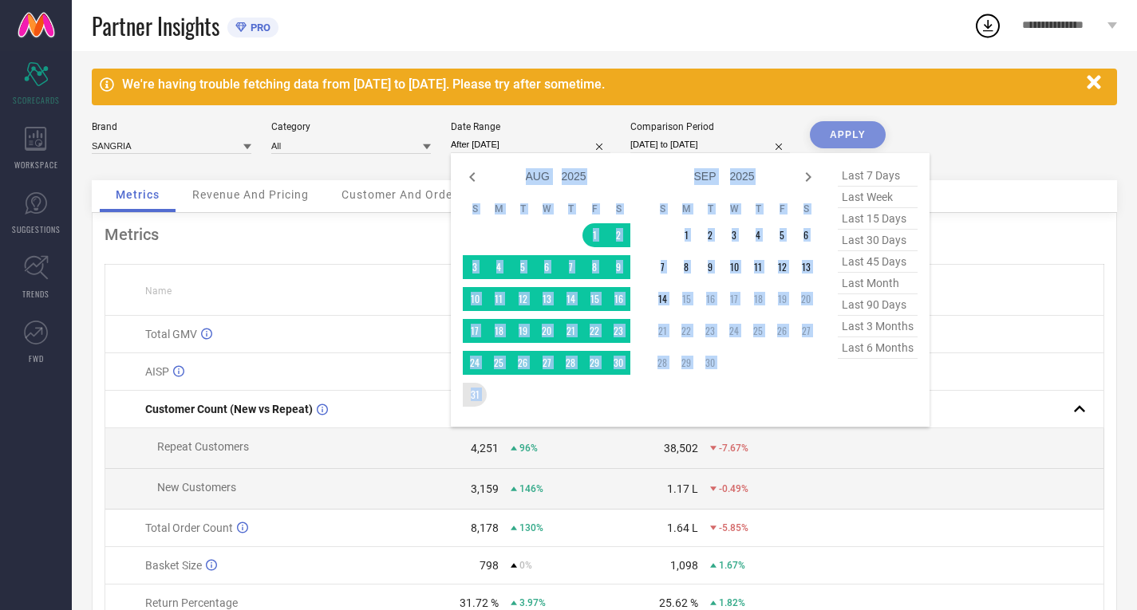
type input "[DATE] to [DATE]"
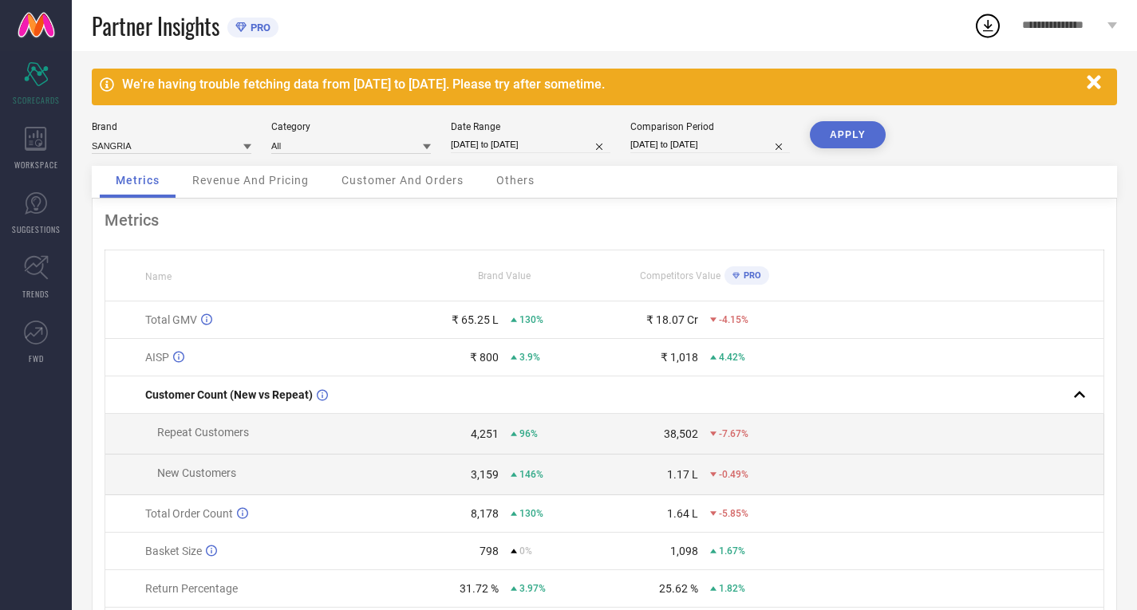
click at [848, 136] on button "APPLY" at bounding box center [848, 134] width 76 height 27
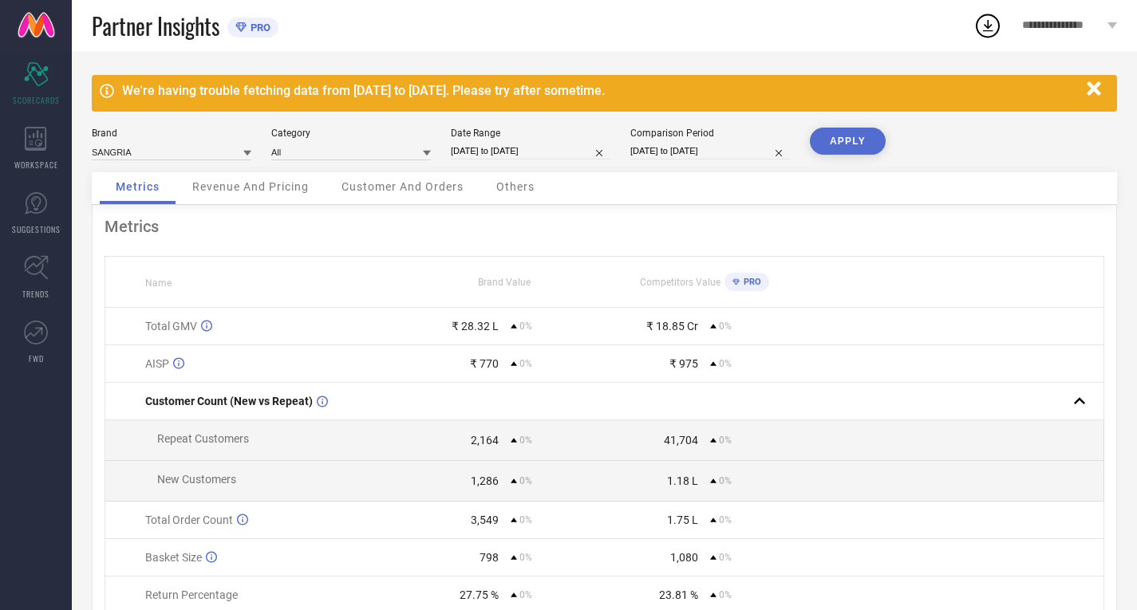
click at [476, 331] on div "₹ 28.32 L" at bounding box center [474, 326] width 47 height 13
click at [562, 226] on div "Metrics" at bounding box center [603, 226] width 999 height 19
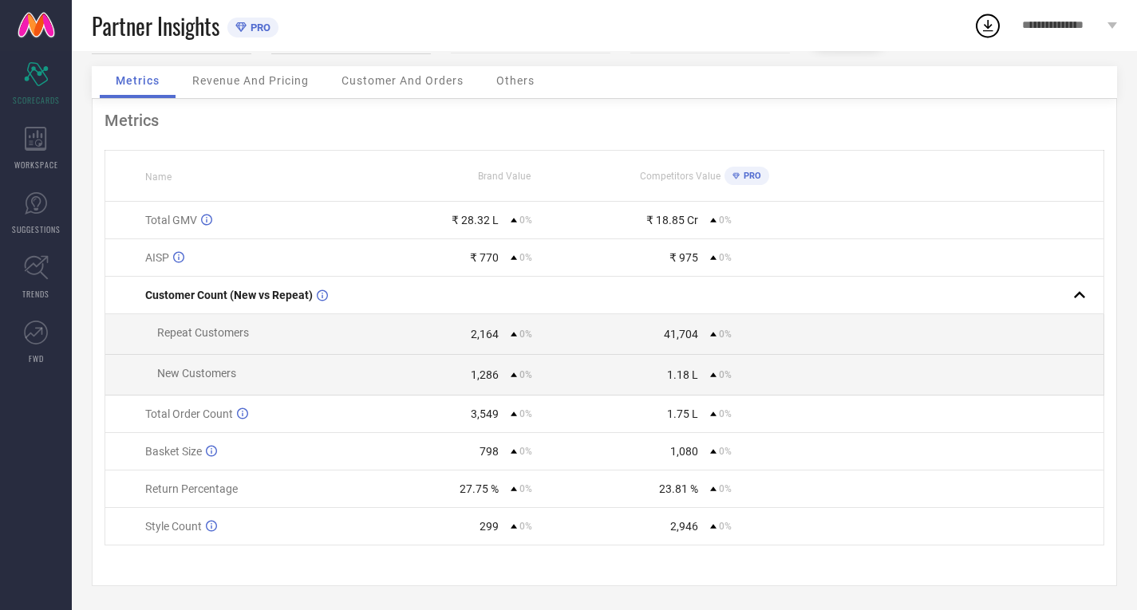
scroll to position [116, 0]
click at [490, 527] on div "299" at bounding box center [488, 526] width 19 height 13
click at [510, 568] on div "Metrics Name Brand Value Competitors Value PRO Total GMV ₹ 28.32 L 0% ₹ 18.85 C…" at bounding box center [604, 342] width 1025 height 487
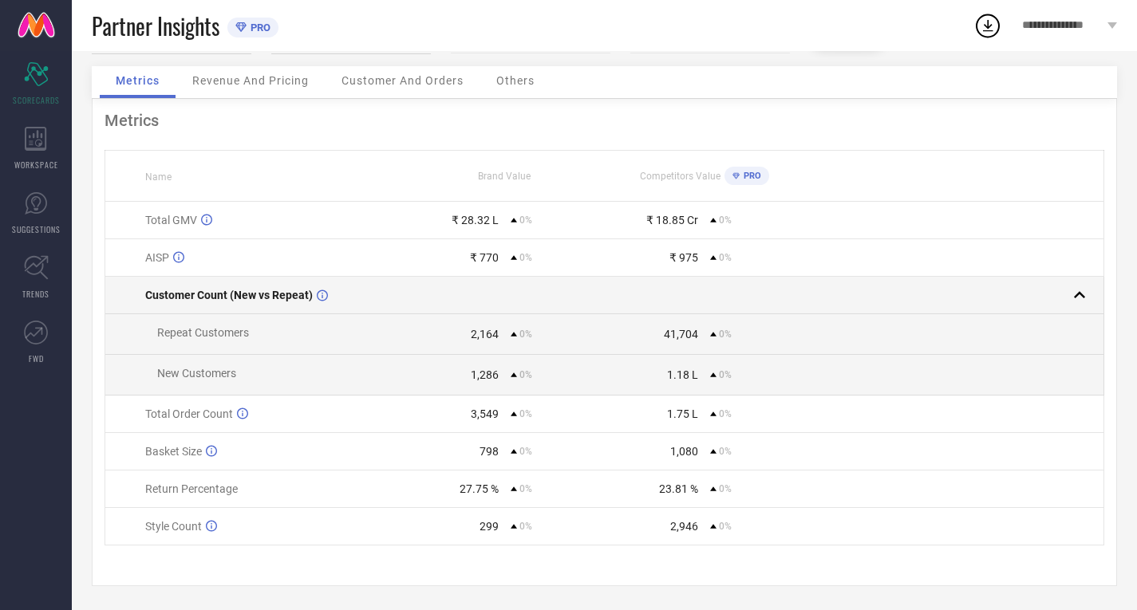
scroll to position [0, 0]
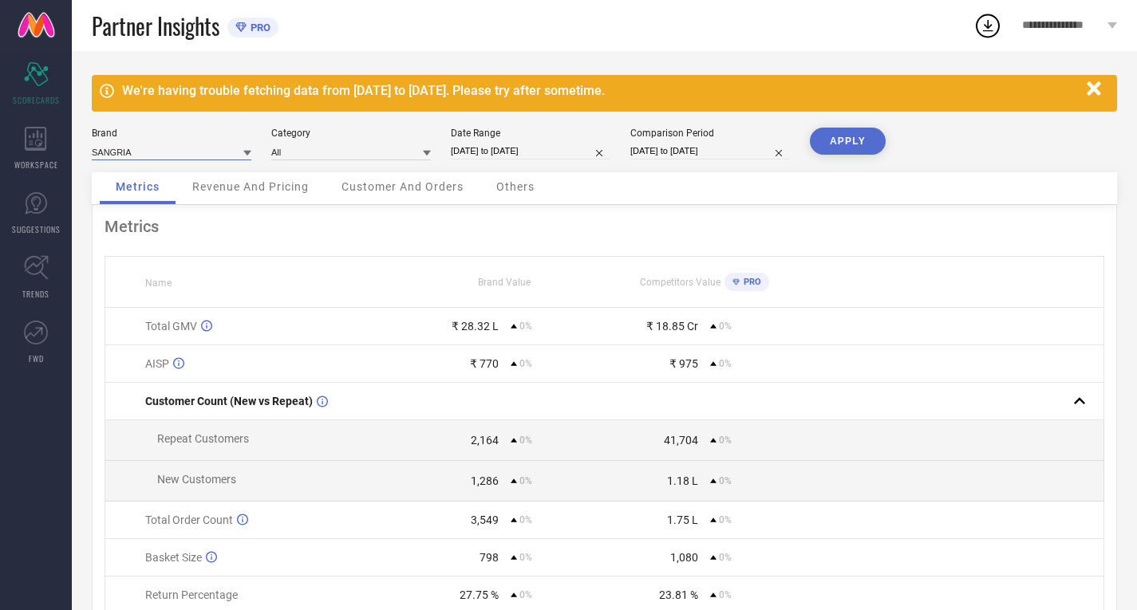
click at [197, 147] on input at bounding box center [172, 152] width 160 height 17
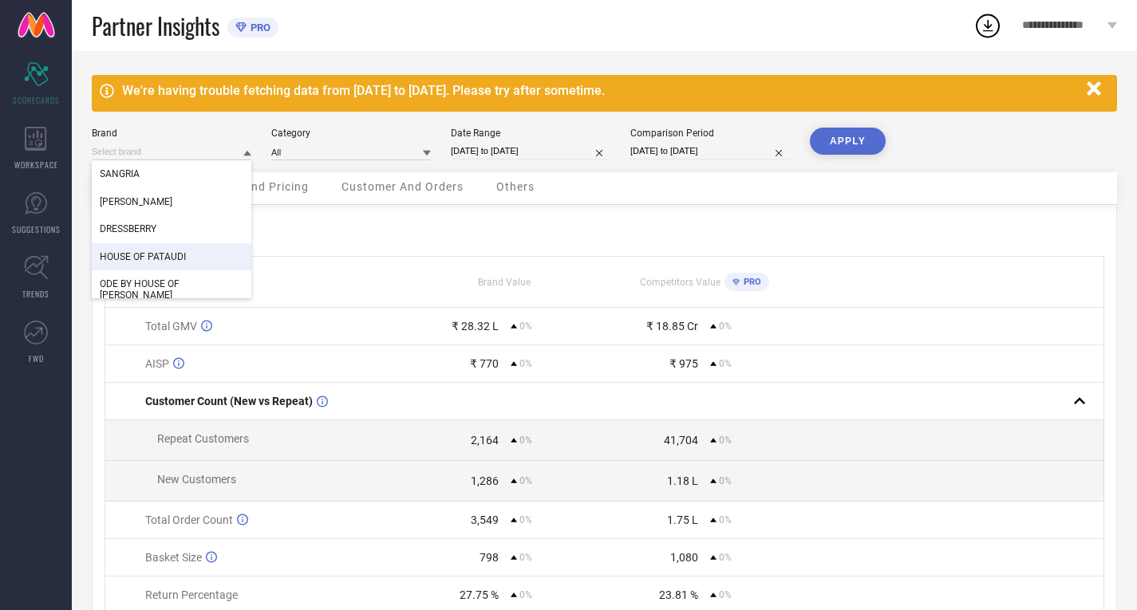
click at [139, 257] on span "HOUSE OF PATAUDI" at bounding box center [143, 256] width 86 height 11
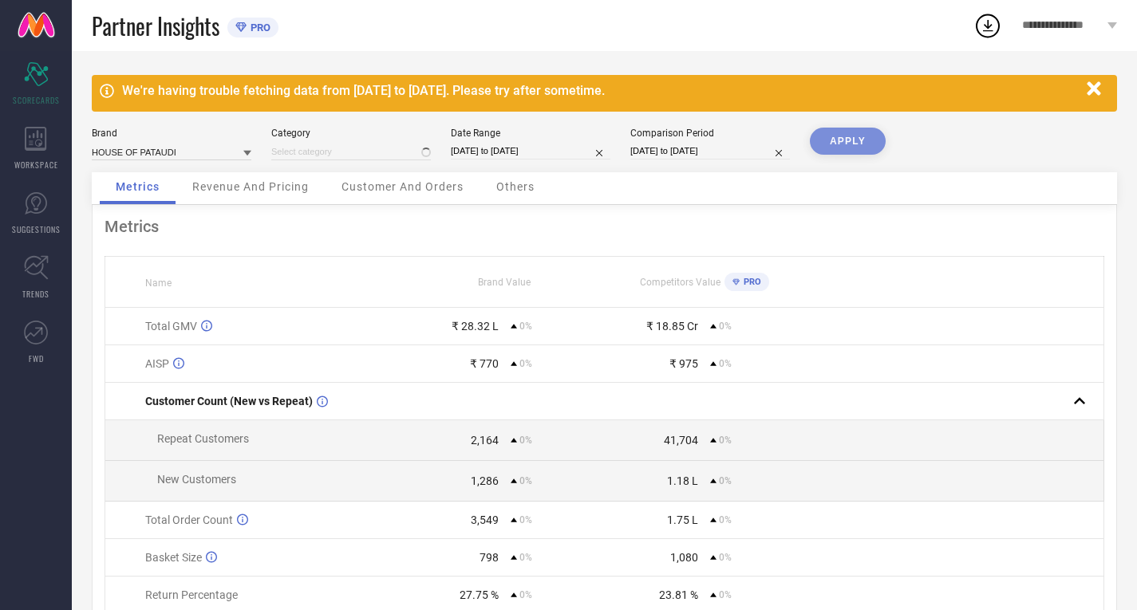
type input "All"
click at [387, 144] on input at bounding box center [351, 152] width 160 height 17
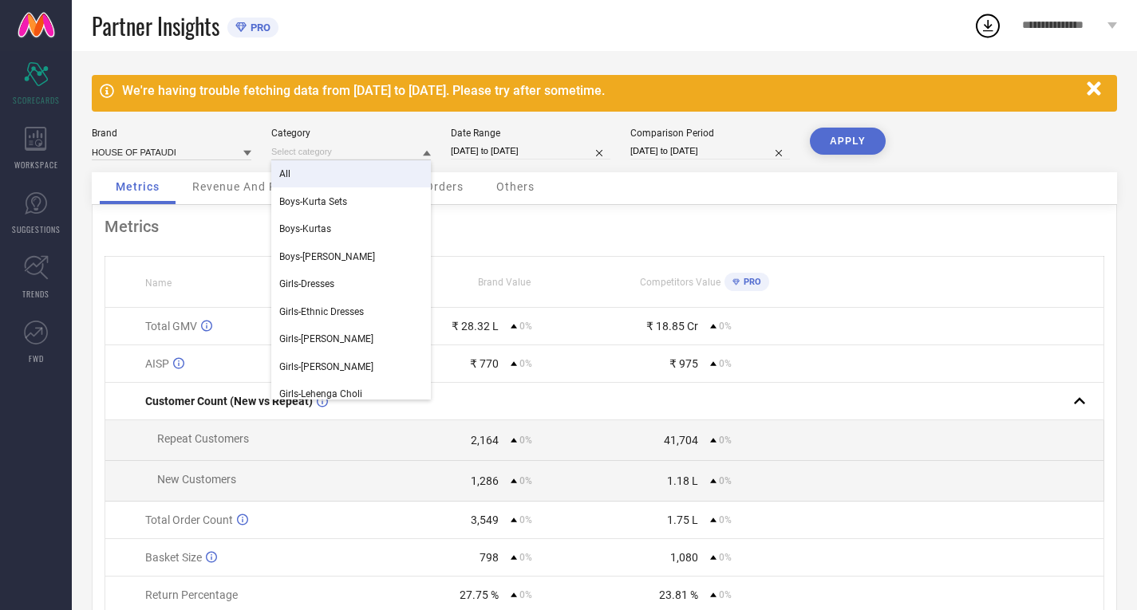
click at [352, 168] on div "All" at bounding box center [351, 173] width 160 height 27
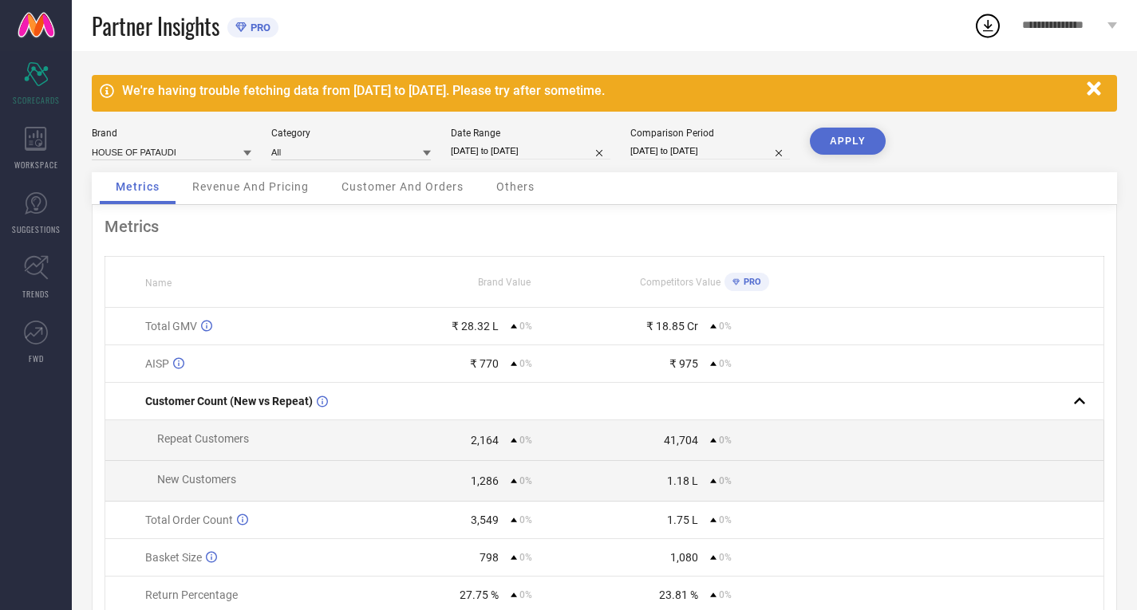
click at [864, 137] on button "APPLY" at bounding box center [848, 141] width 76 height 27
click at [840, 140] on button "APPLY" at bounding box center [848, 141] width 76 height 27
